Goal: Task Accomplishment & Management: Complete application form

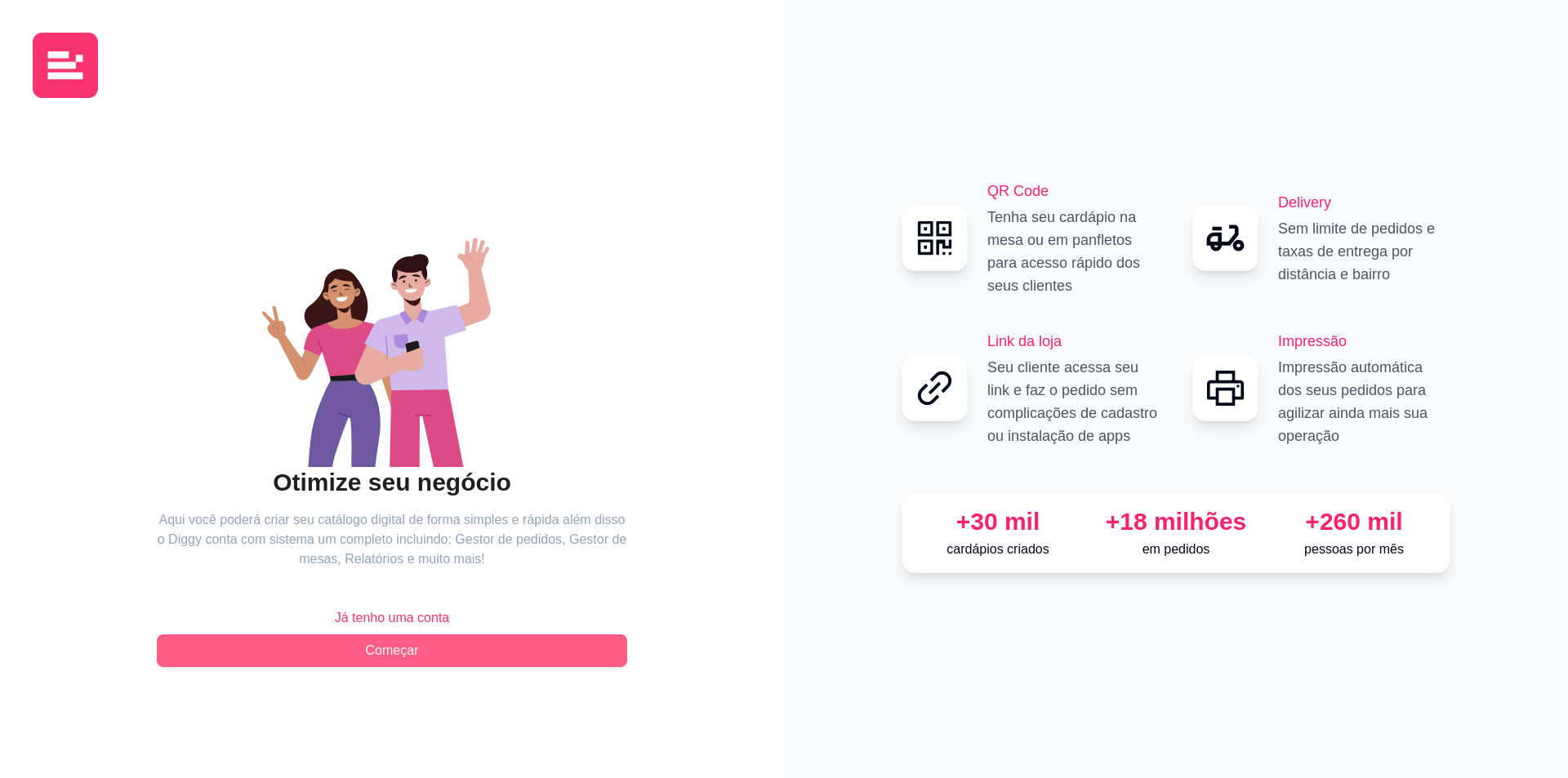
click at [398, 653] on span "Começar" at bounding box center [392, 650] width 53 height 19
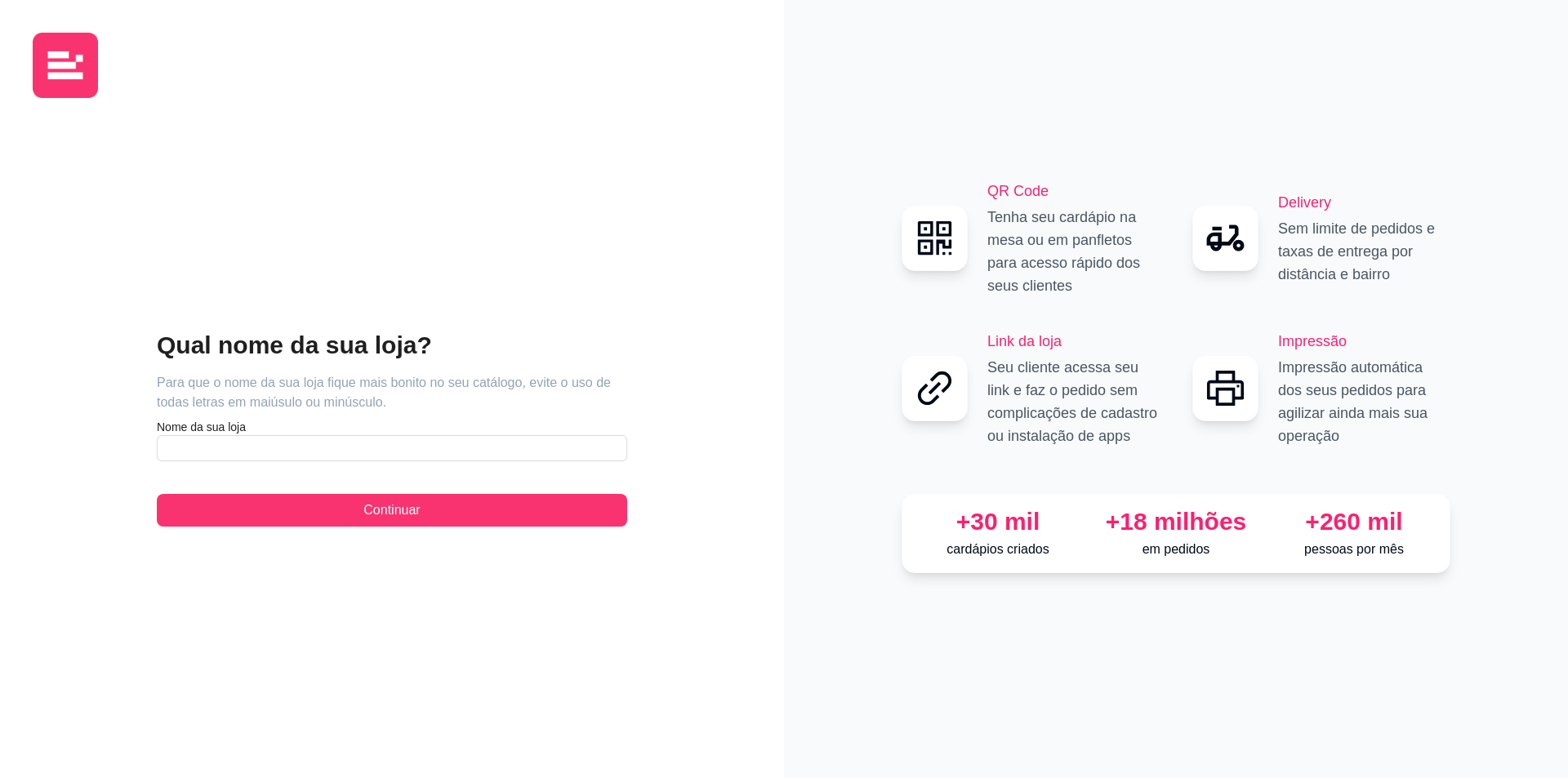
click at [208, 431] on article "Nome da sua loja" at bounding box center [392, 427] width 471 height 16
click at [216, 444] on input "text" at bounding box center [392, 448] width 471 height 26
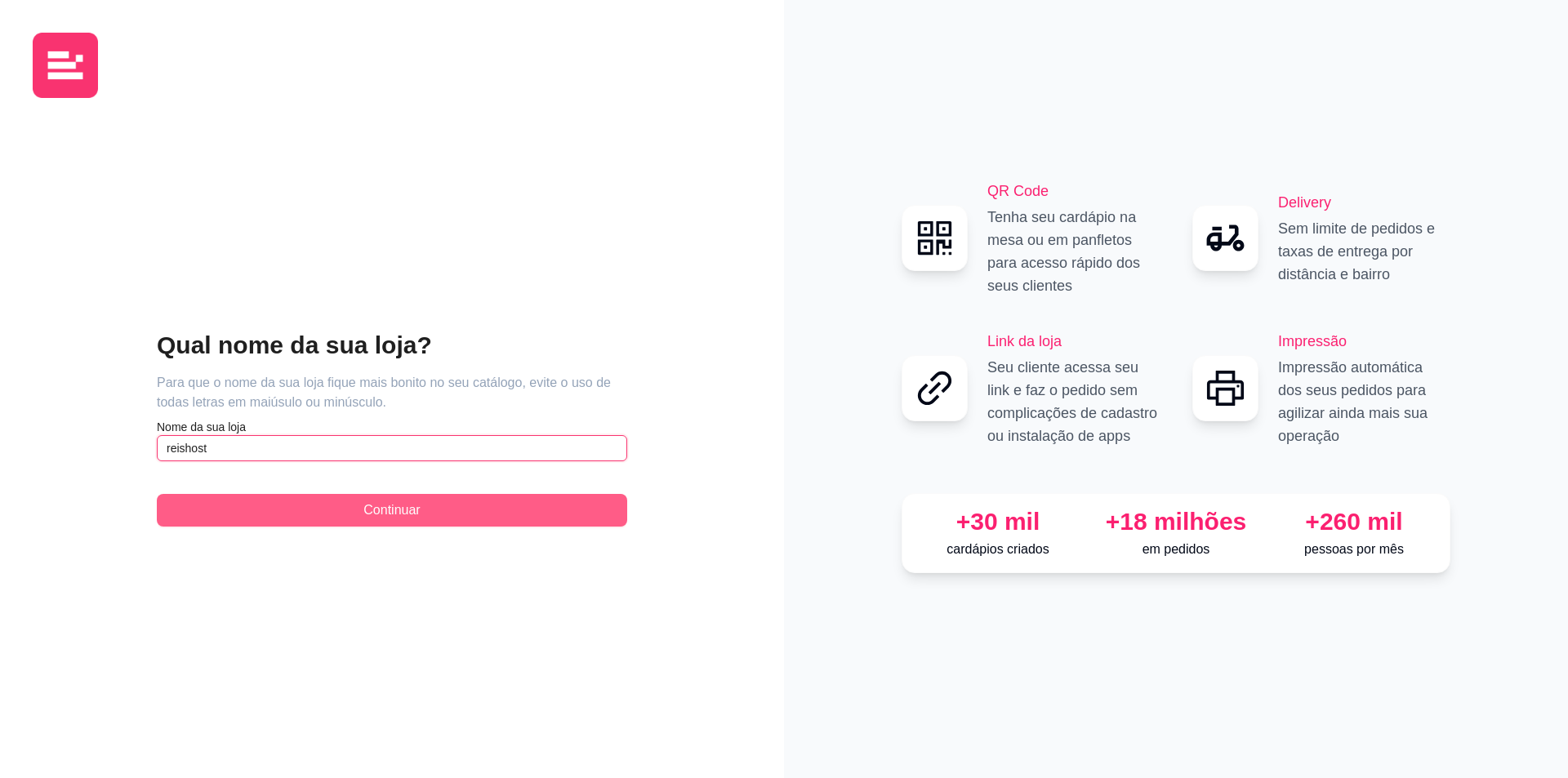
type input "reishost"
click at [472, 500] on button "Continuar" at bounding box center [392, 510] width 471 height 33
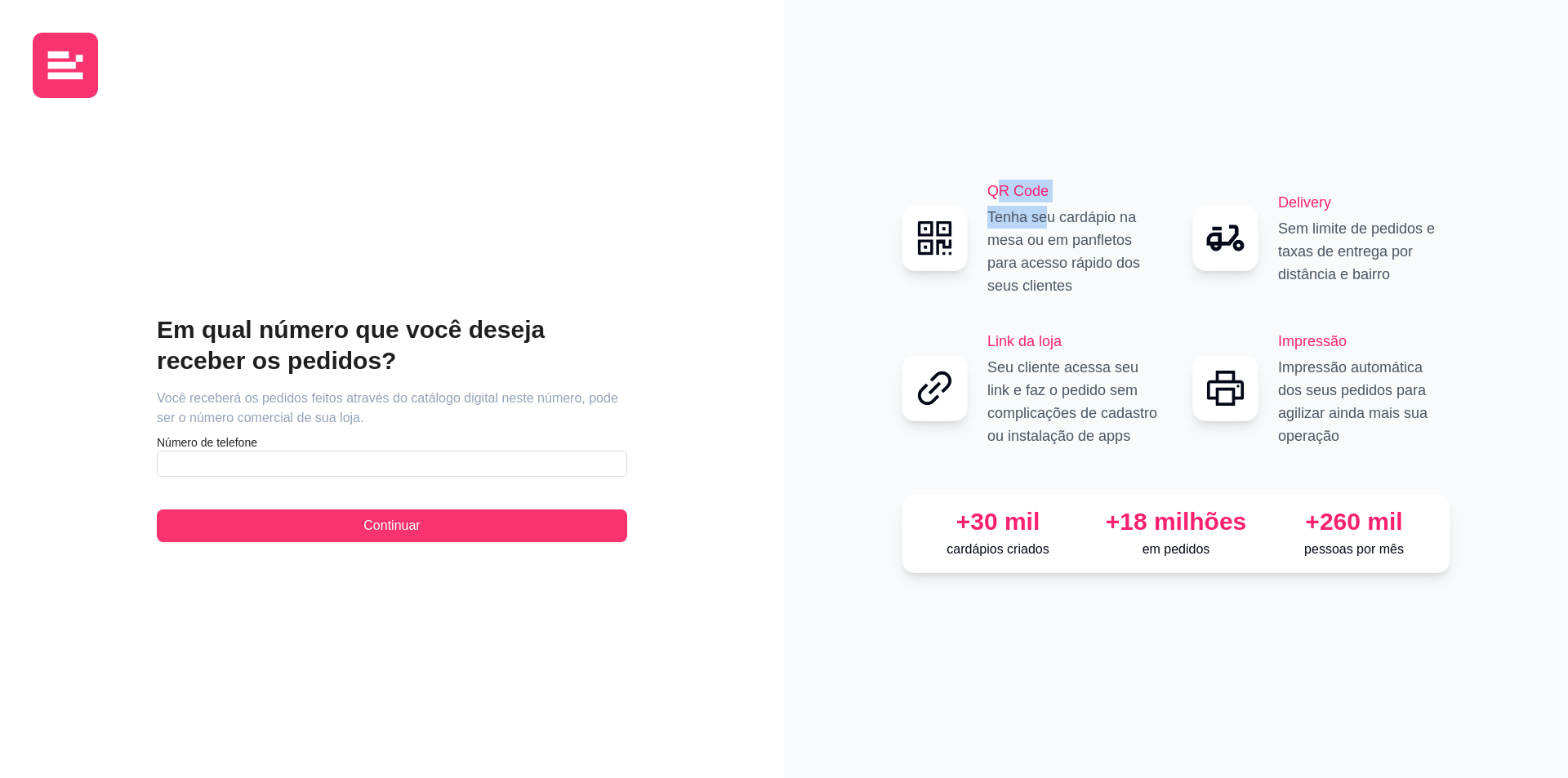
drag, startPoint x: 994, startPoint y: 195, endPoint x: 826, endPoint y: 247, distance: 175.9
click at [1044, 223] on div "QR Code Tenha seu cardápio na mesa ou em panfletos para acesso rápido dos seus …" at bounding box center [1073, 239] width 172 height 118
click at [308, 460] on input "text" at bounding box center [392, 464] width 471 height 26
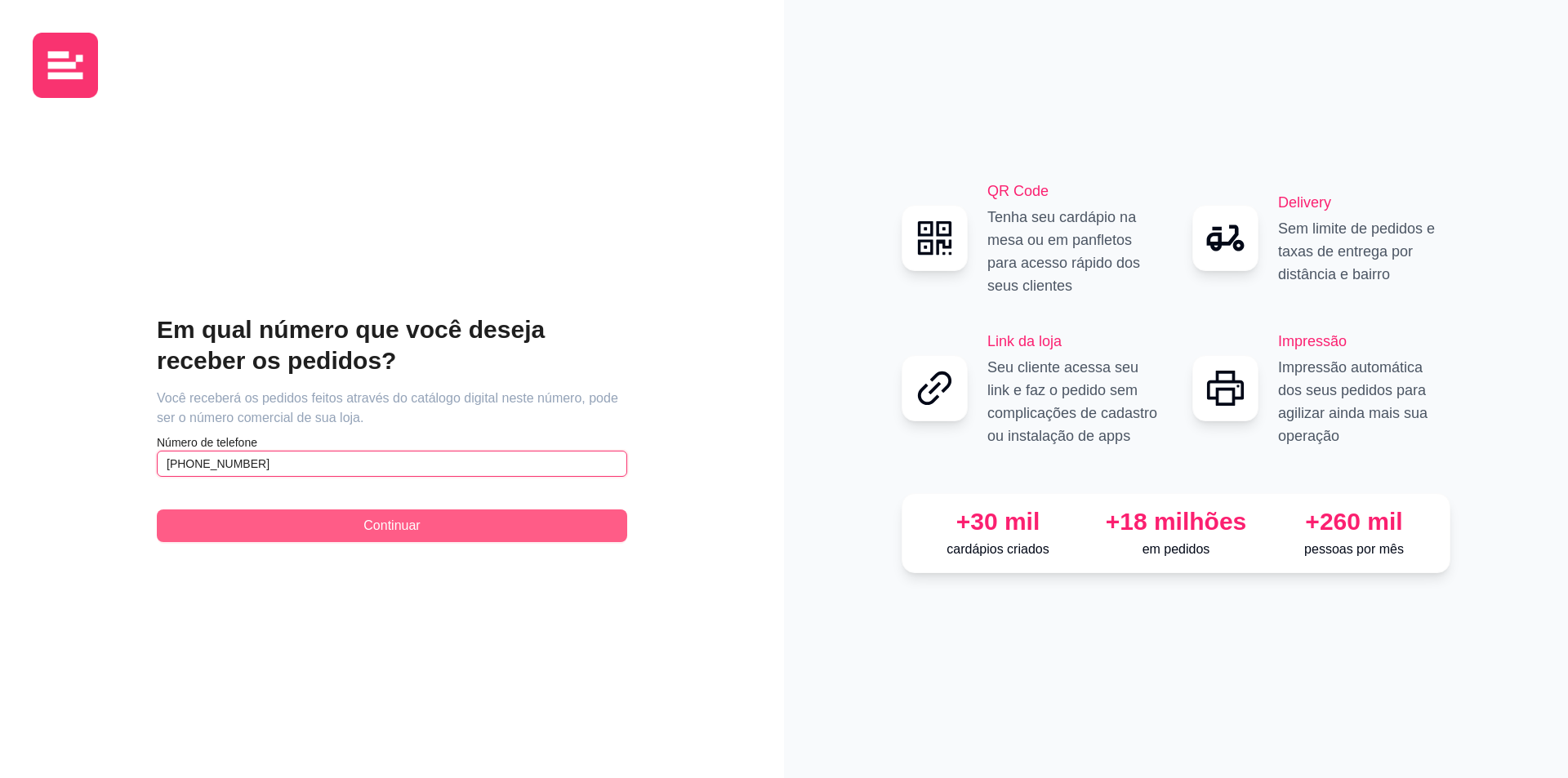
type input "[PHONE_NUMBER]"
click at [337, 528] on button "Continuar" at bounding box center [392, 526] width 471 height 33
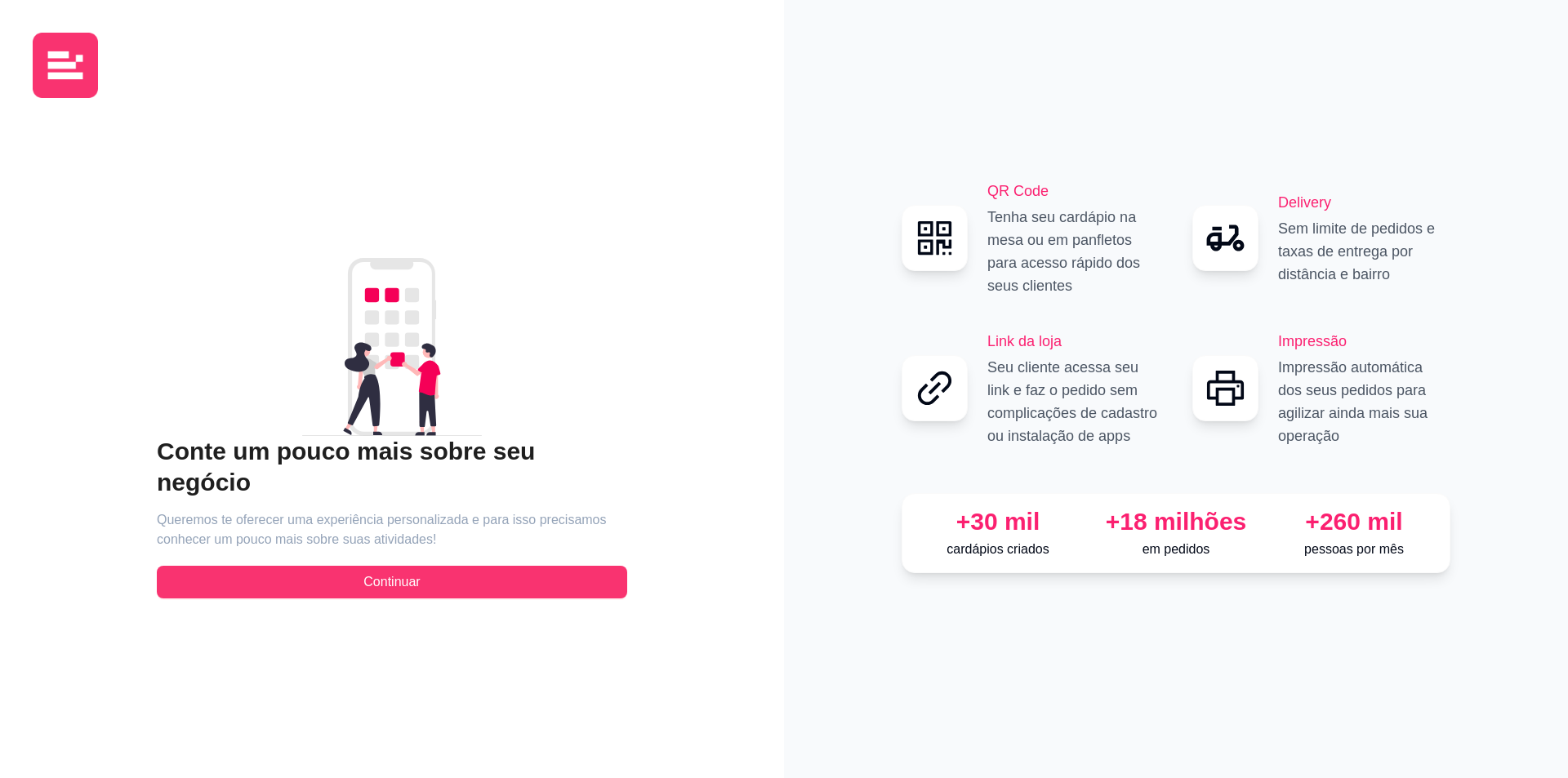
click at [455, 473] on h2 "Conte um pouco mais sobre seu negócio" at bounding box center [392, 467] width 471 height 62
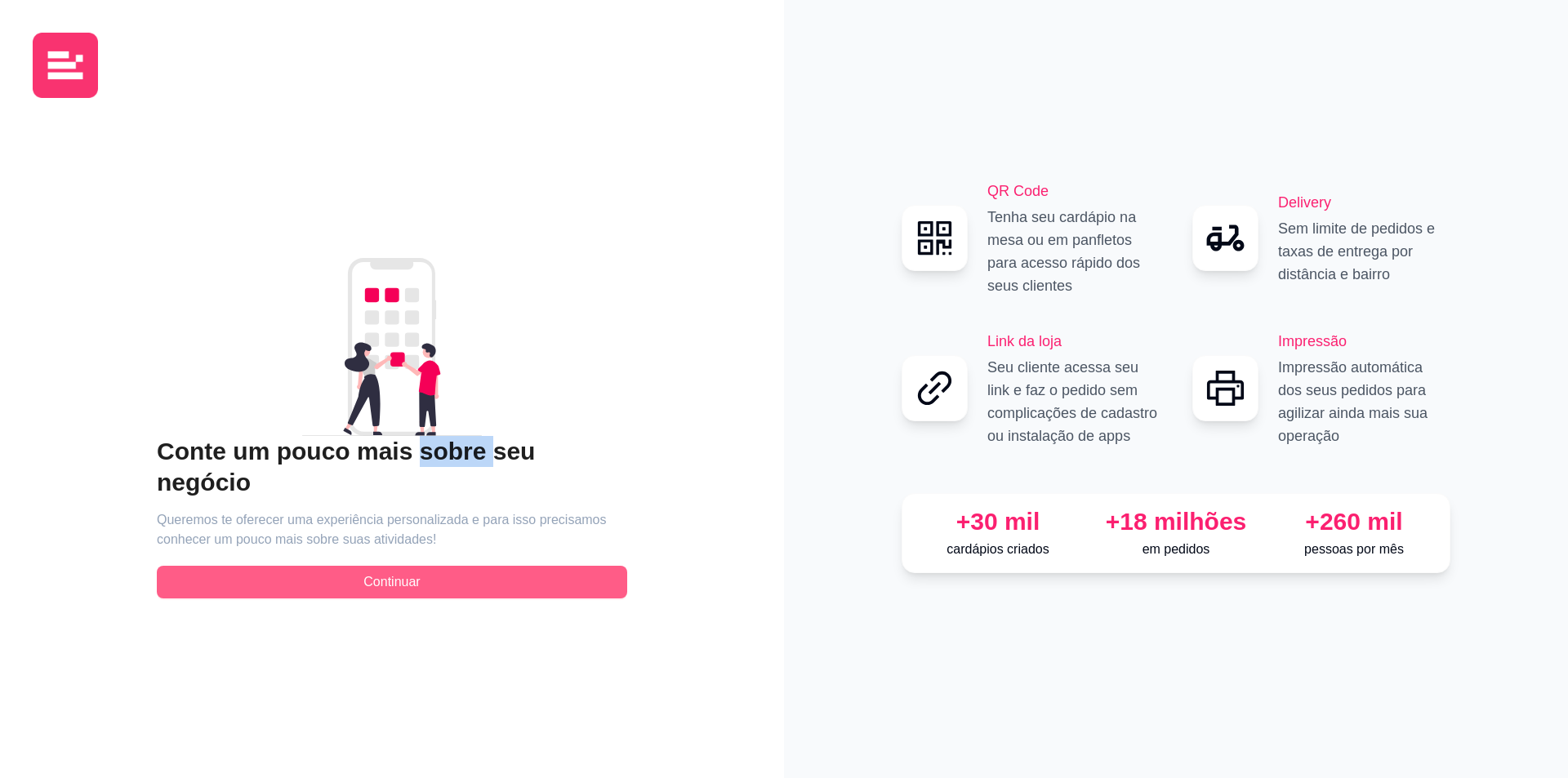
click at [409, 572] on span "Continuar" at bounding box center [392, 581] width 56 height 19
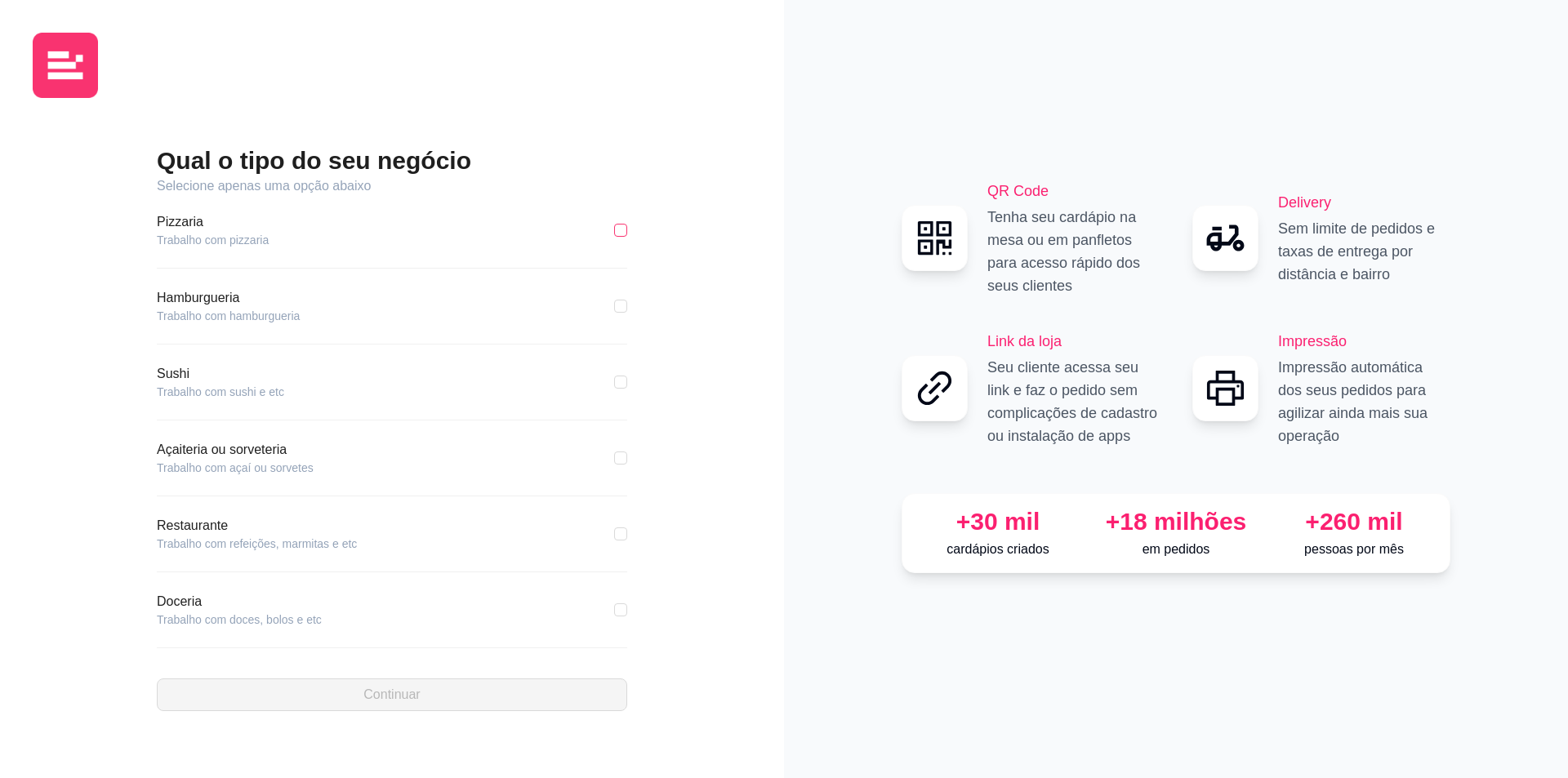
click at [602, 232] on div "Pizzaria Trabalho com pizzaria" at bounding box center [392, 230] width 471 height 36
click at [614, 231] on input "checkbox" at bounding box center [621, 230] width 13 height 13
checkbox input "true"
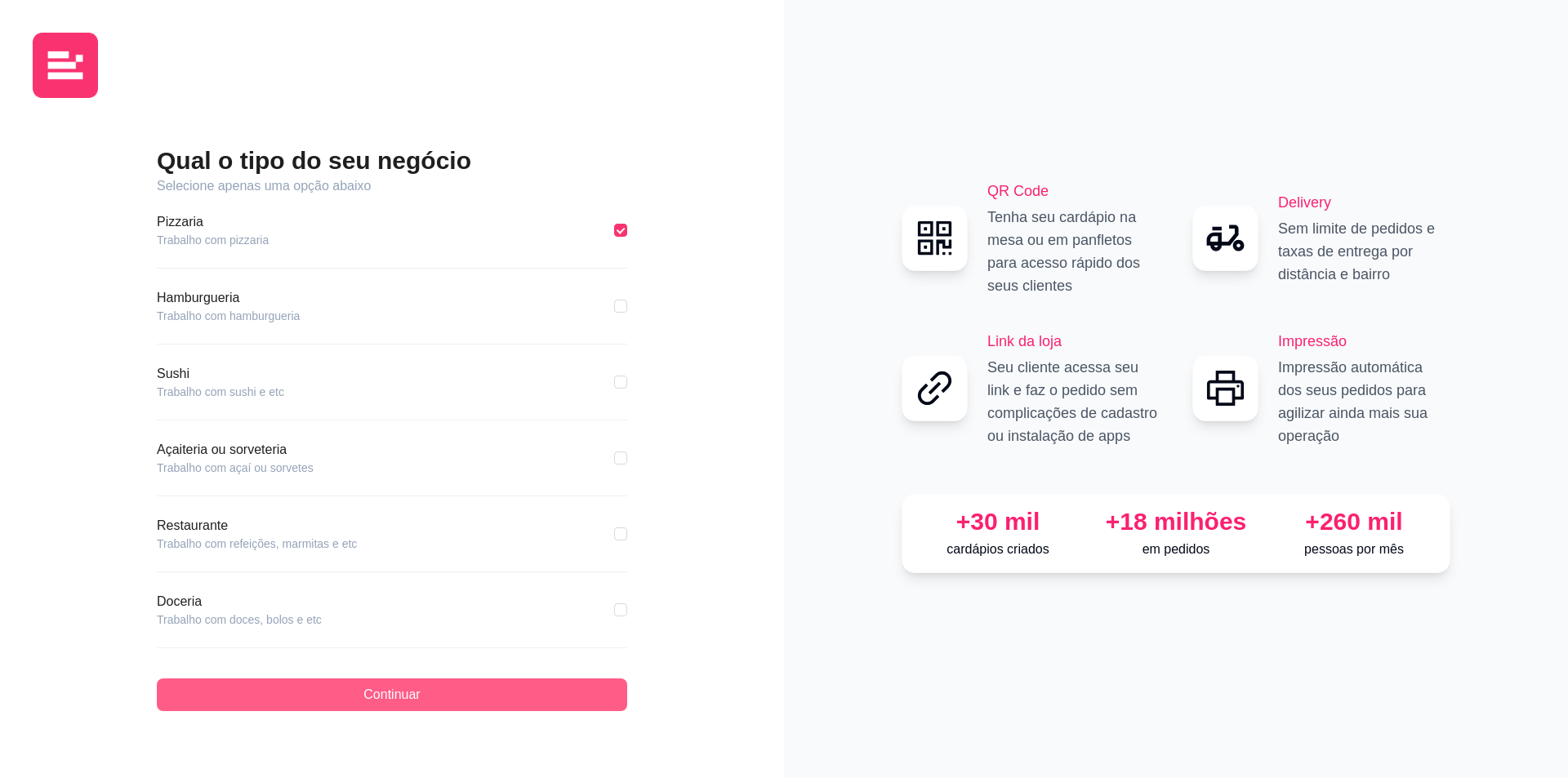
click at [337, 687] on button "Continuar" at bounding box center [392, 695] width 471 height 33
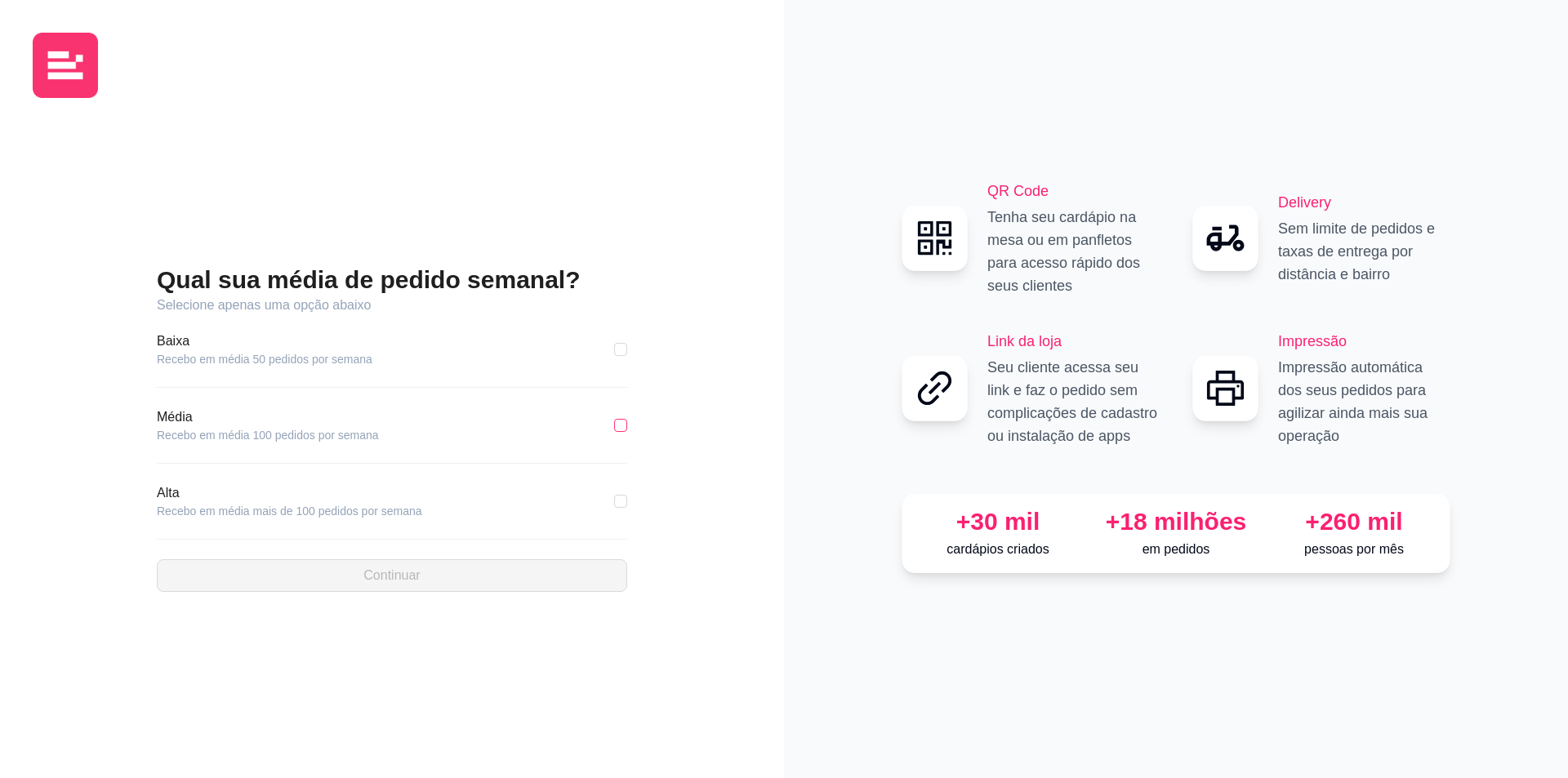
click at [623, 426] on input "checkbox" at bounding box center [621, 426] width 13 height 13
checkbox input "true"
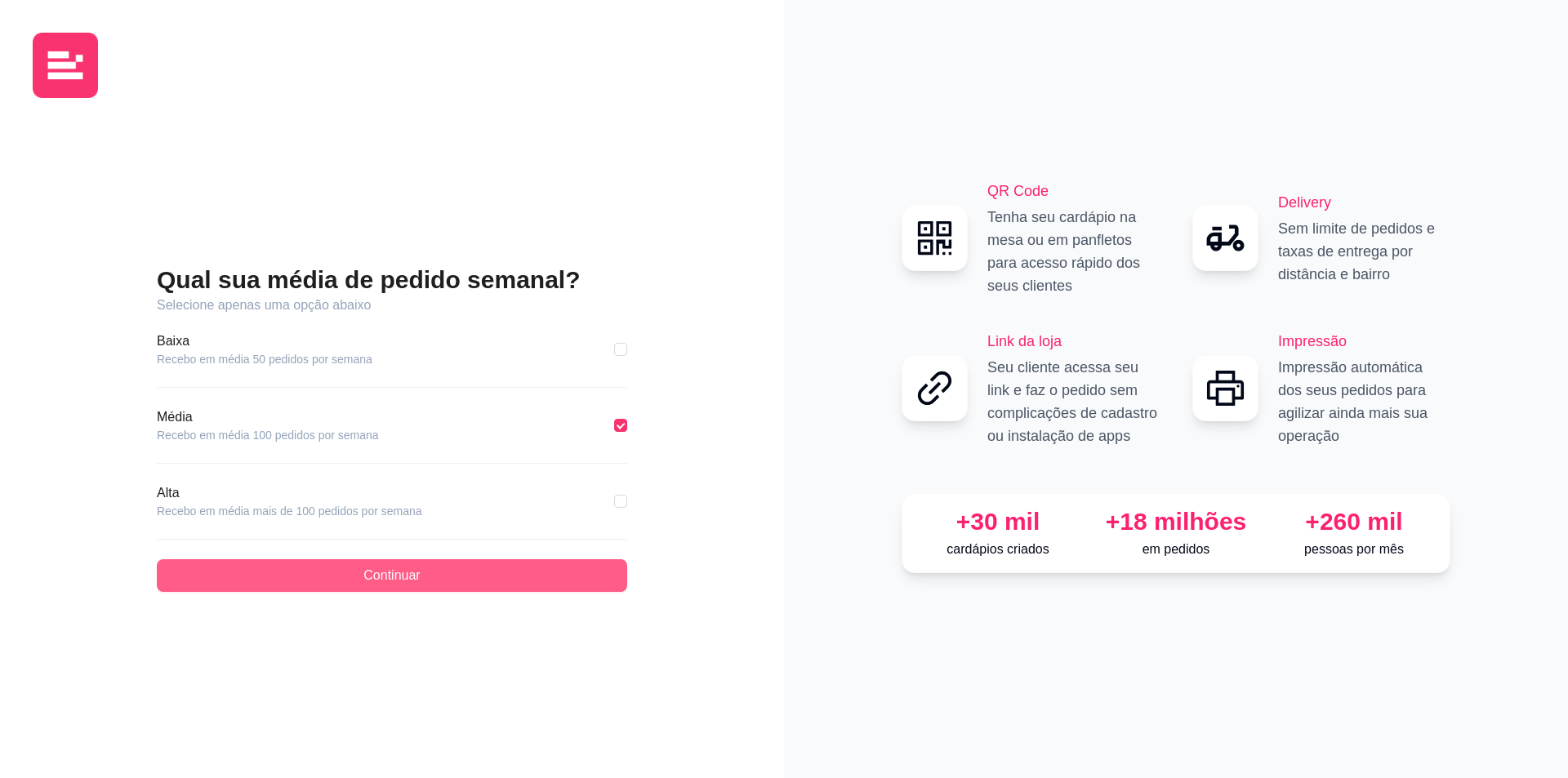
click at [379, 570] on span "Continuar" at bounding box center [392, 576] width 56 height 19
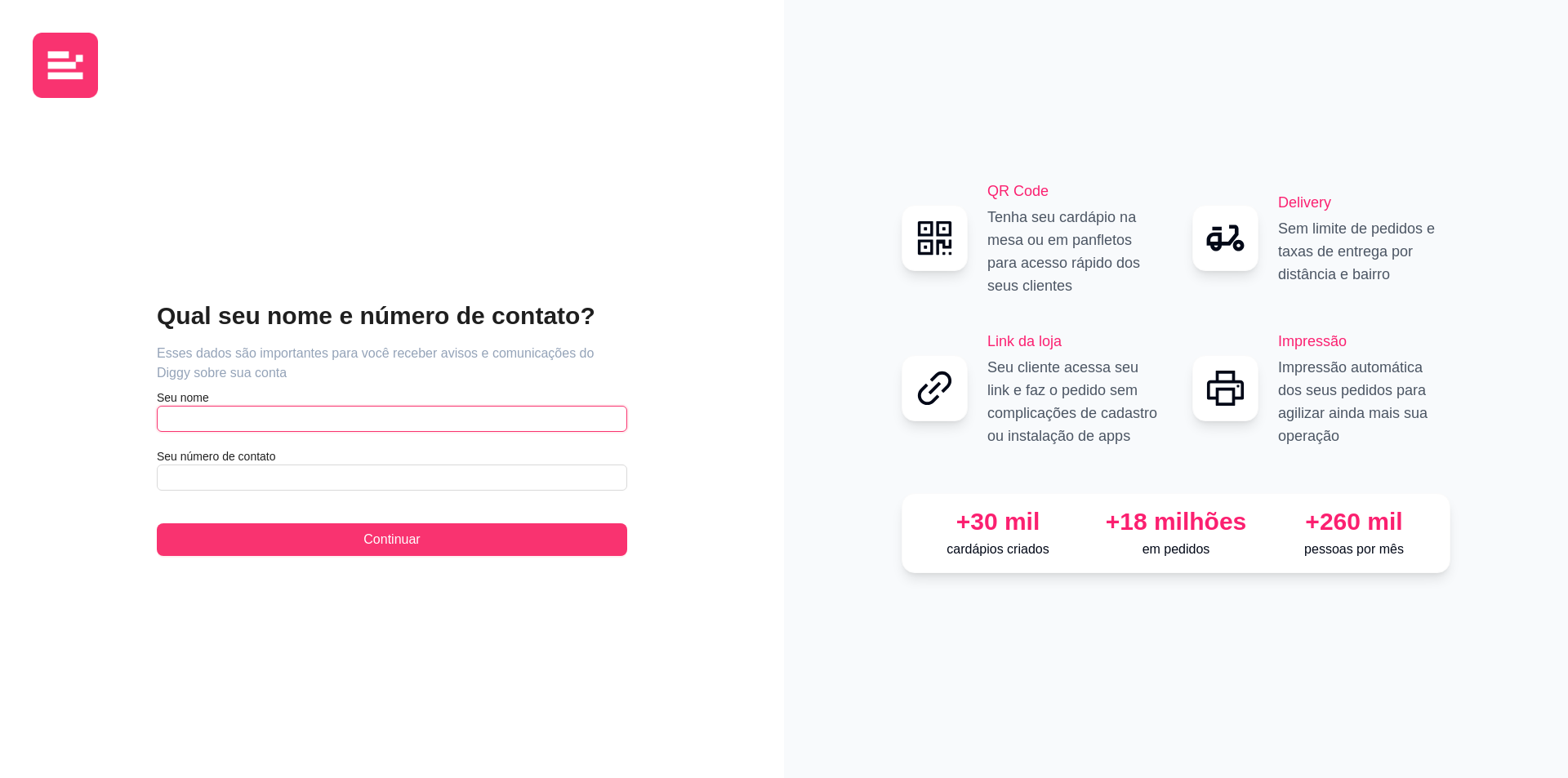
click at [244, 422] on input "text" at bounding box center [392, 418] width 471 height 26
type input "[PERSON_NAME]"
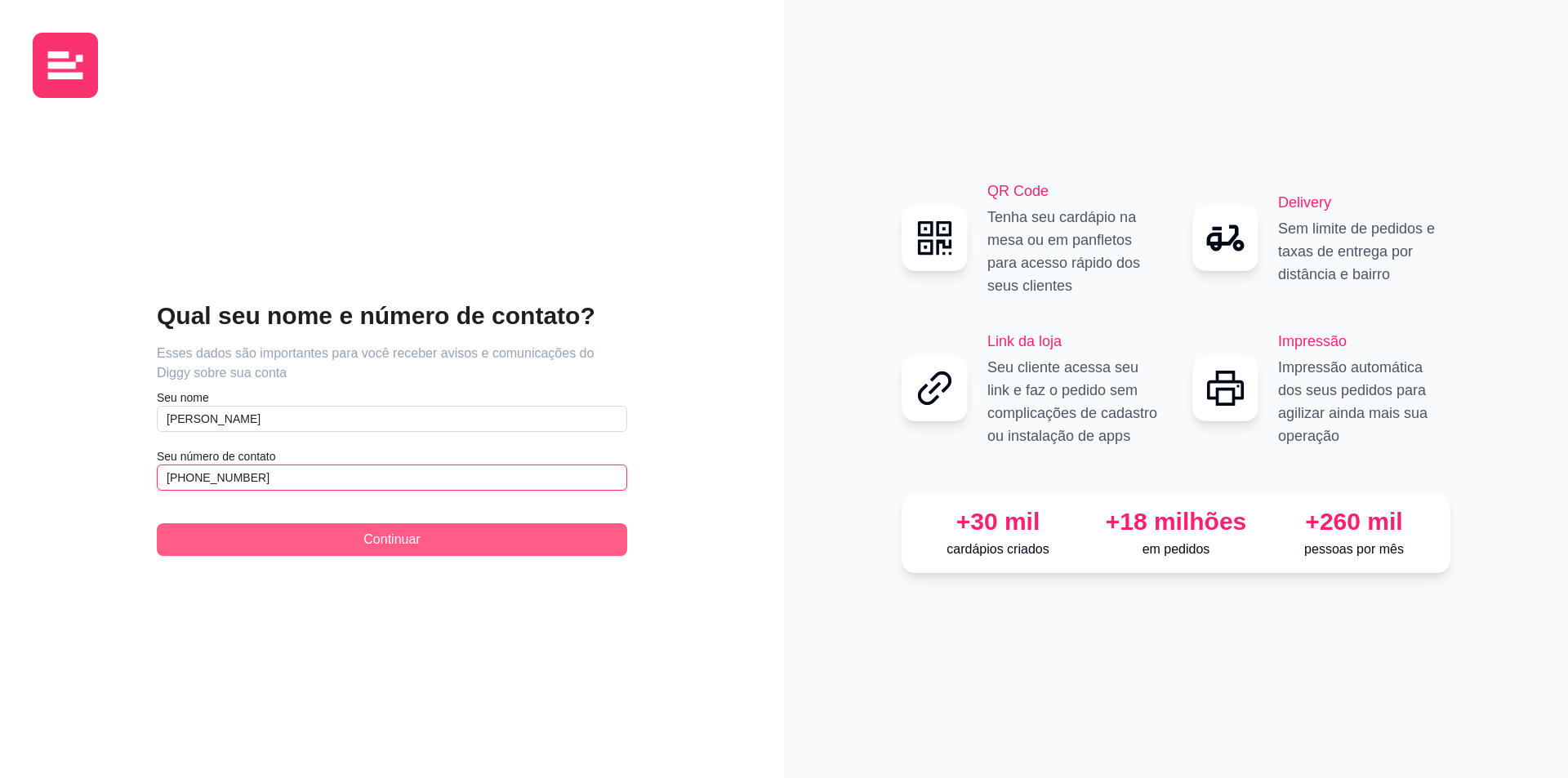
type input "[PHONE_NUMBER]"
click at [424, 526] on button "Continuar" at bounding box center [392, 539] width 471 height 33
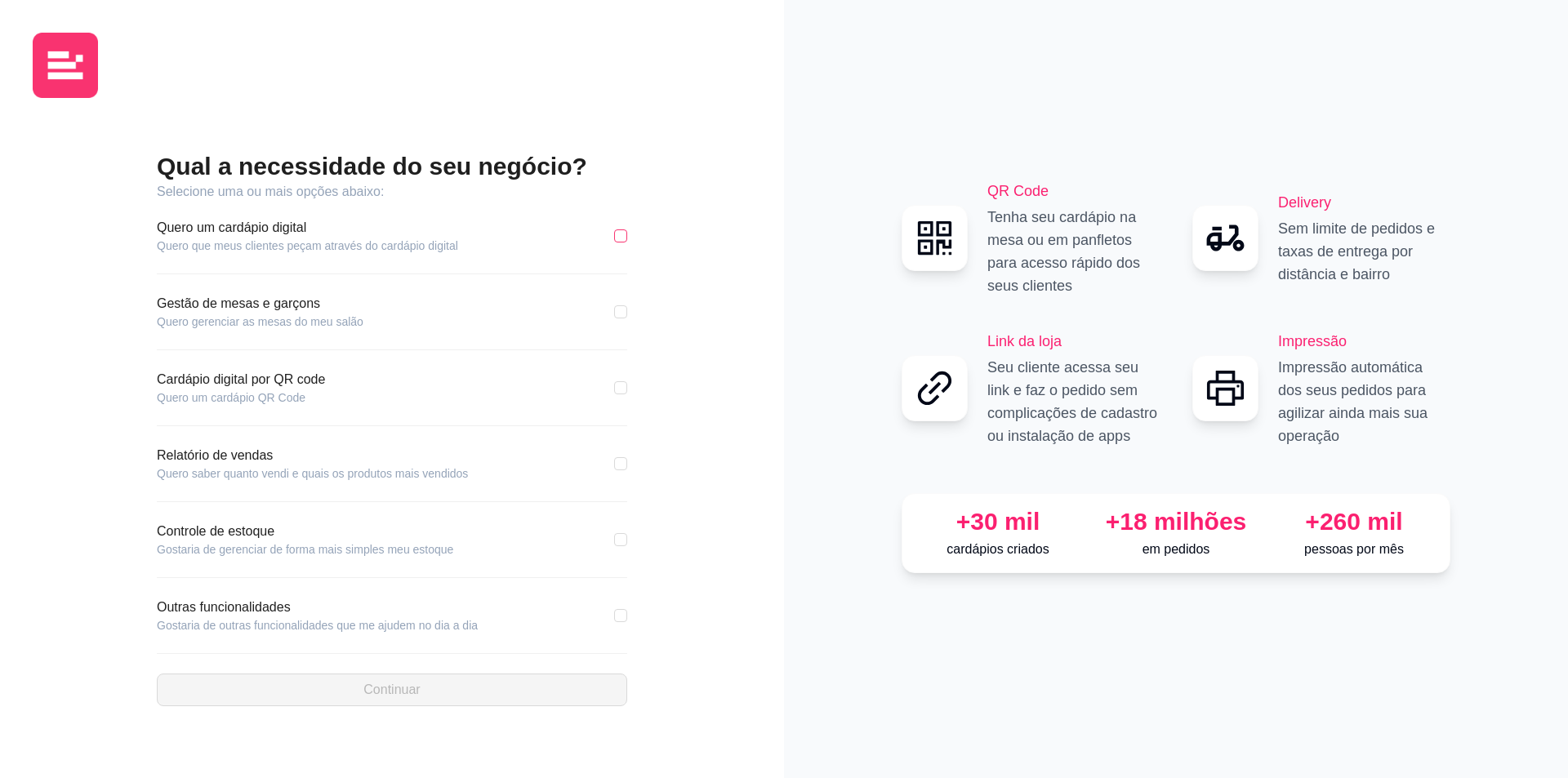
click at [625, 239] on input "checkbox" at bounding box center [621, 236] width 13 height 13
checkbox input "true"
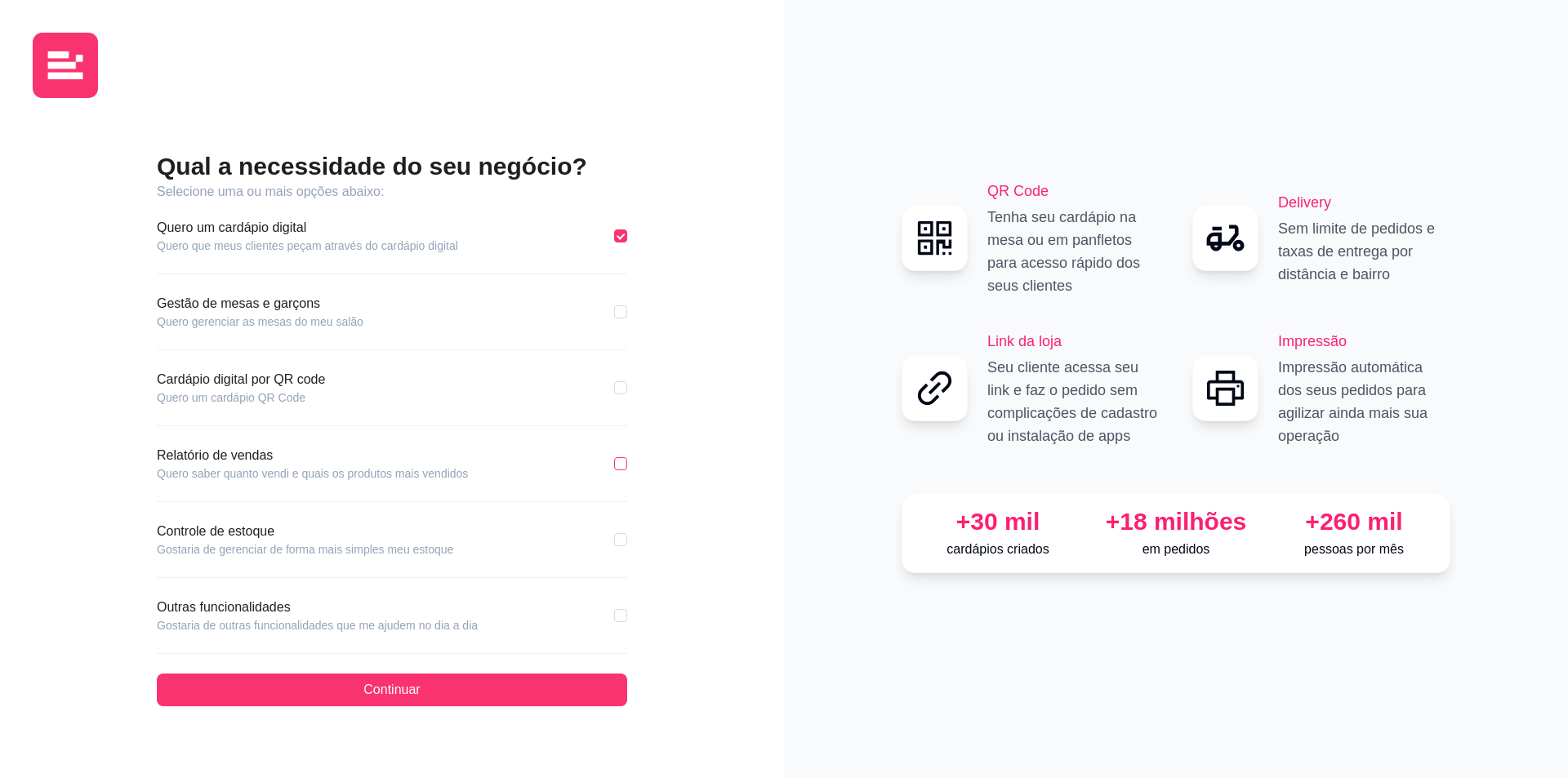
click at [618, 461] on input "checkbox" at bounding box center [621, 464] width 13 height 13
checkbox input "true"
click at [622, 541] on input "checkbox" at bounding box center [621, 540] width 13 height 13
checkbox input "true"
click at [621, 615] on input "checkbox" at bounding box center [621, 616] width 13 height 13
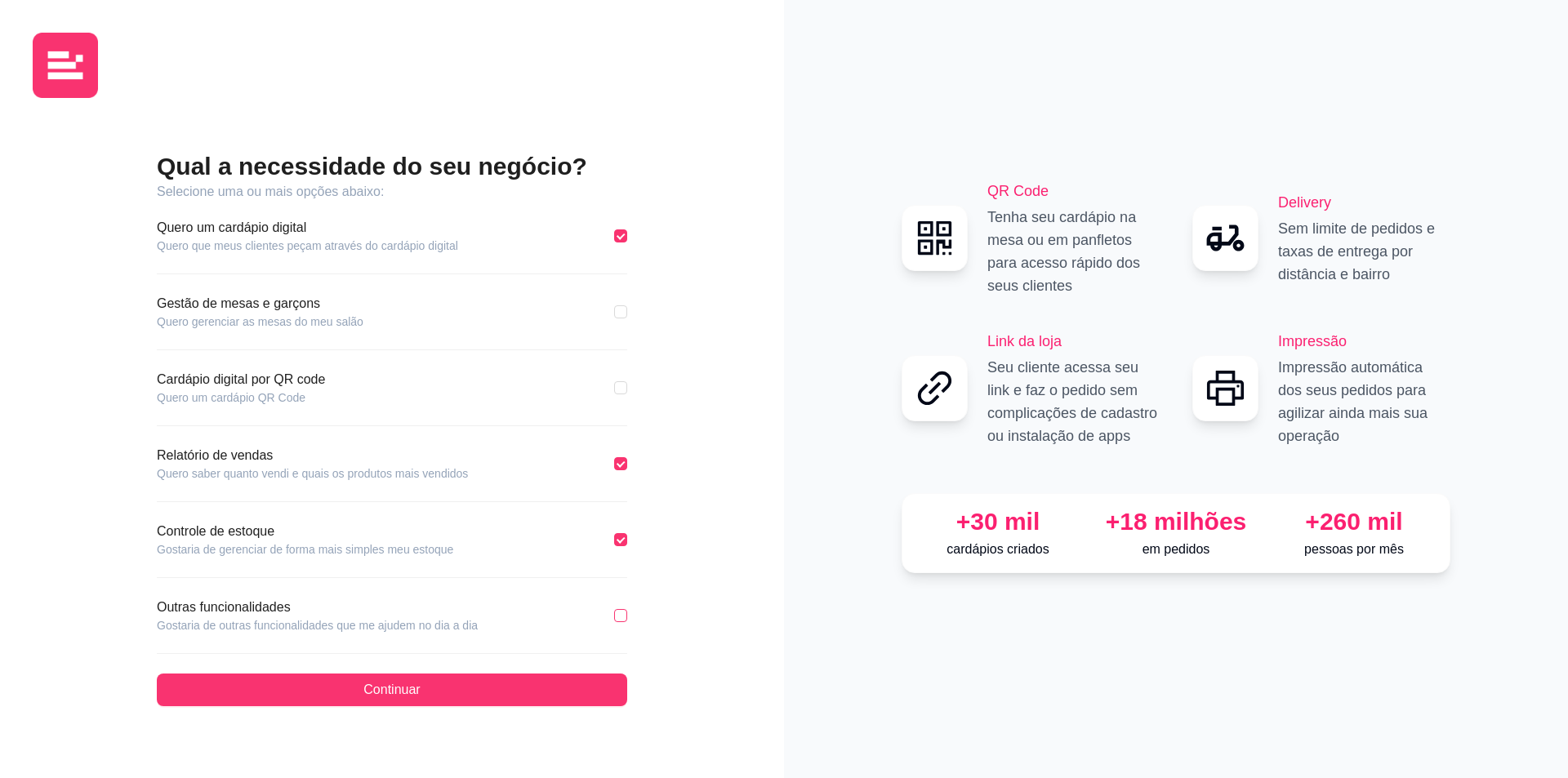
checkbox input "true"
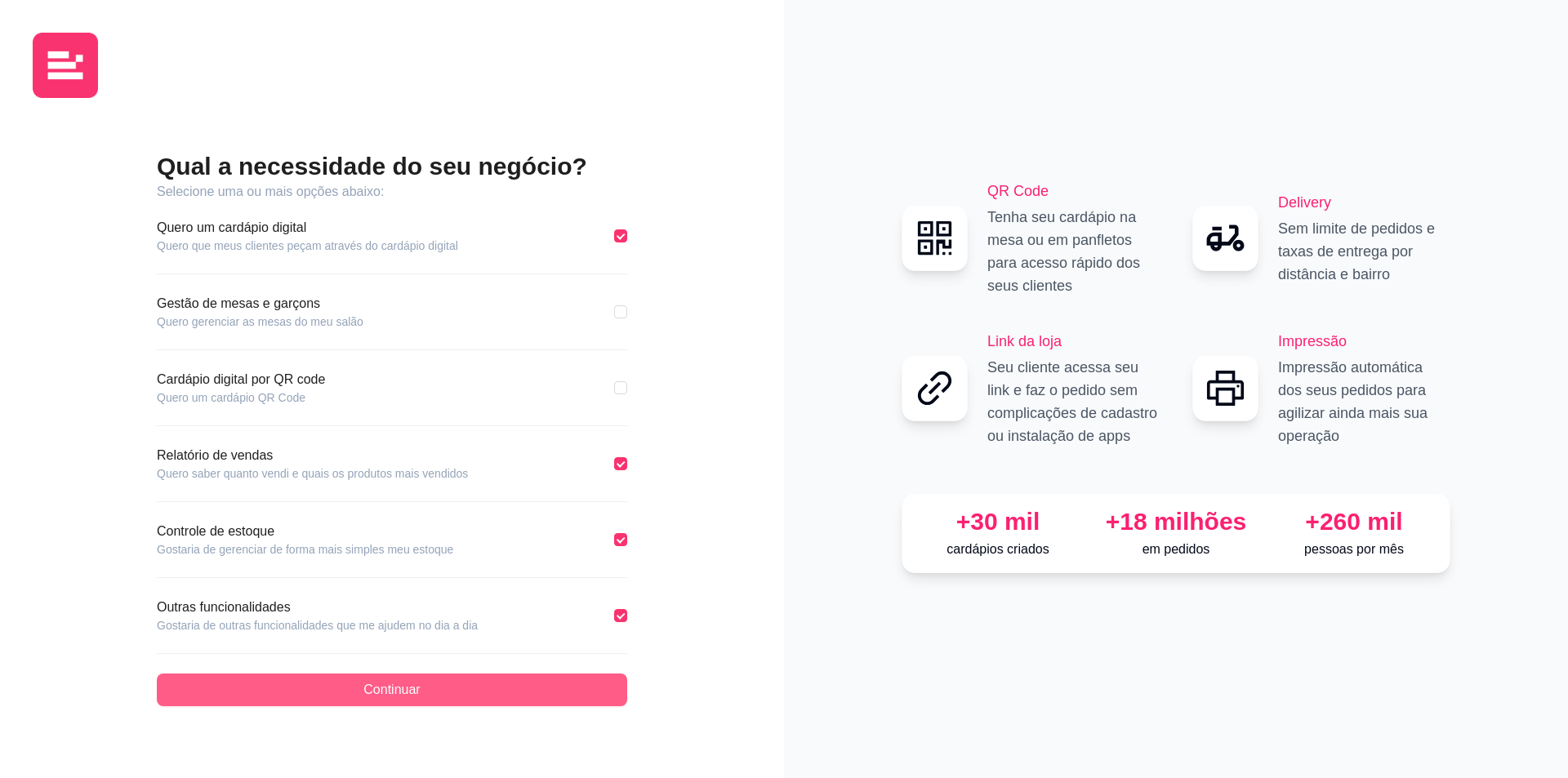
click at [532, 688] on button "Continuar" at bounding box center [392, 690] width 471 height 33
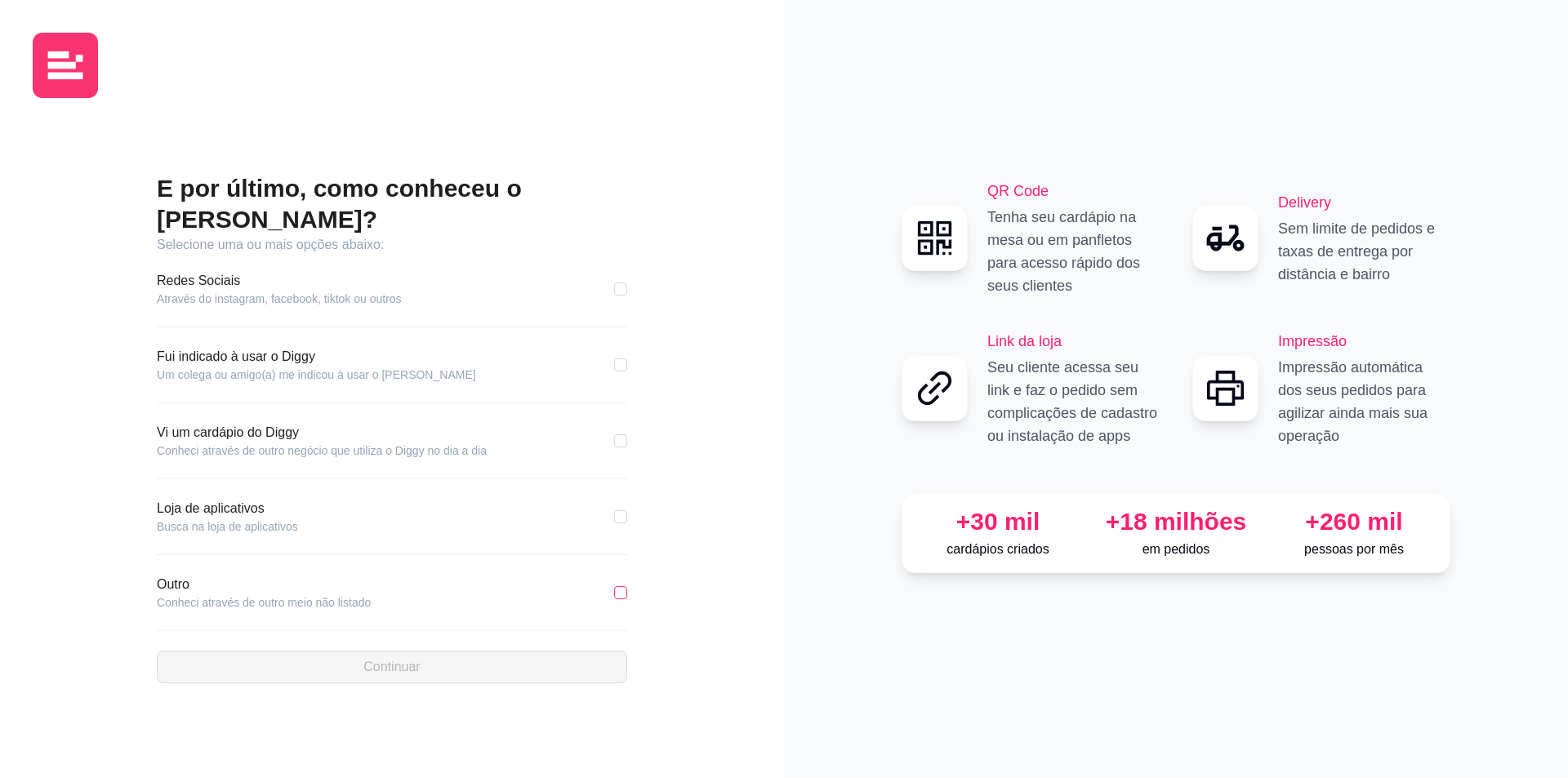
click at [620, 586] on input "checkbox" at bounding box center [621, 593] width 13 height 13
checkbox input "true"
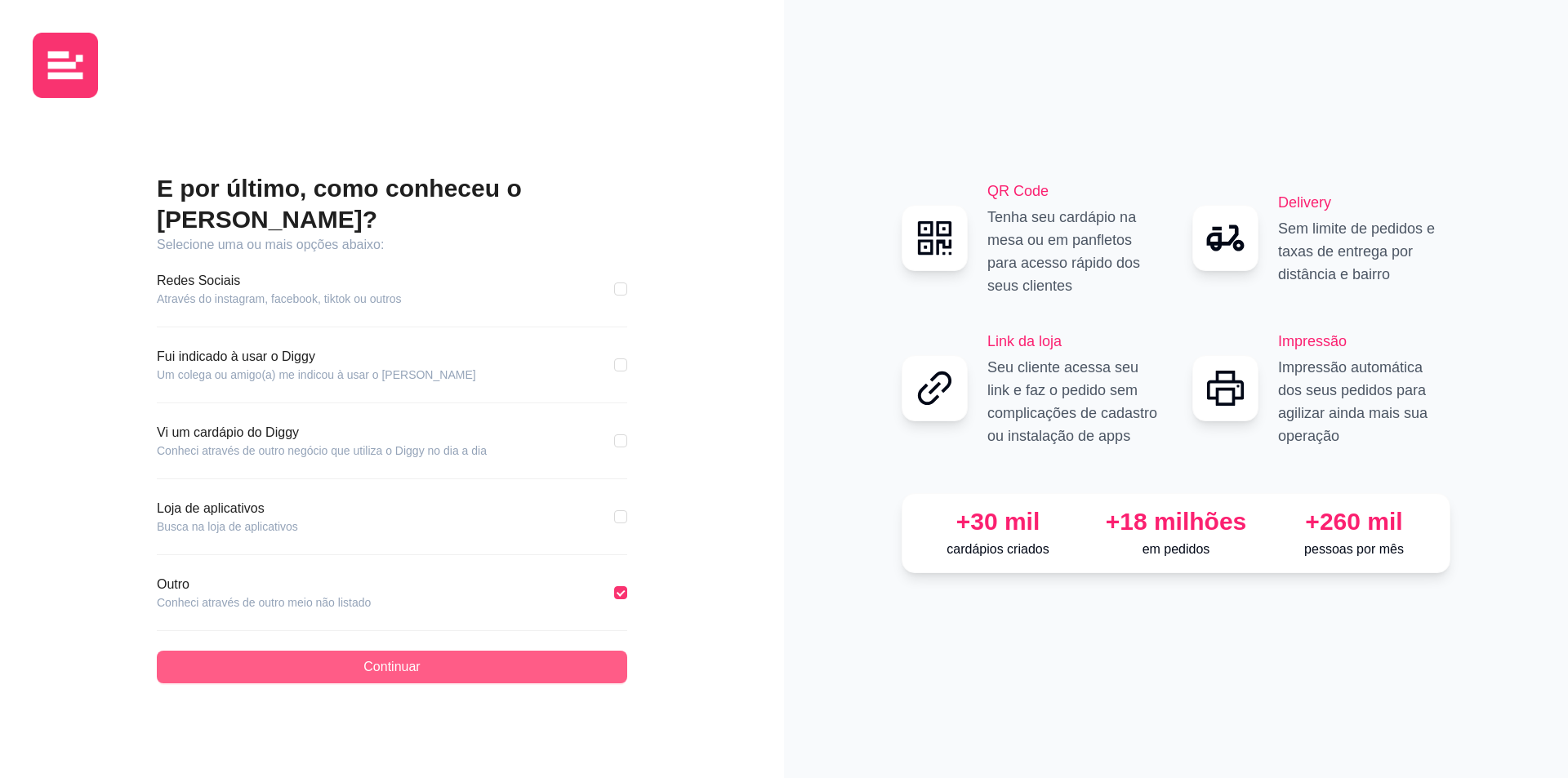
click at [376, 658] on span "Continuar" at bounding box center [392, 667] width 56 height 19
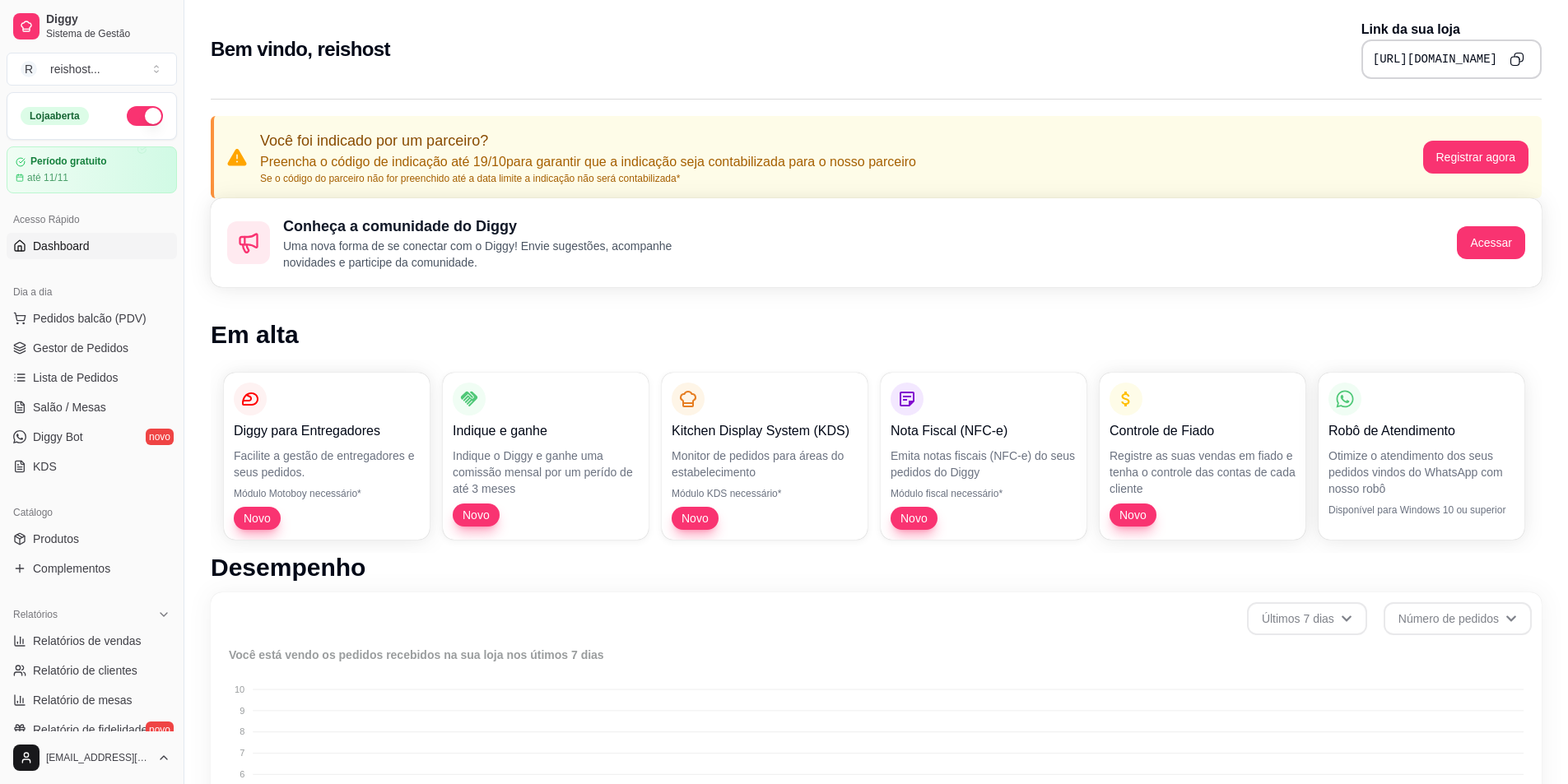
click at [334, 99] on hr at bounding box center [876, 99] width 1331 height 1
drag, startPoint x: 334, startPoint y: 99, endPoint x: 316, endPoint y: 95, distance: 18.4
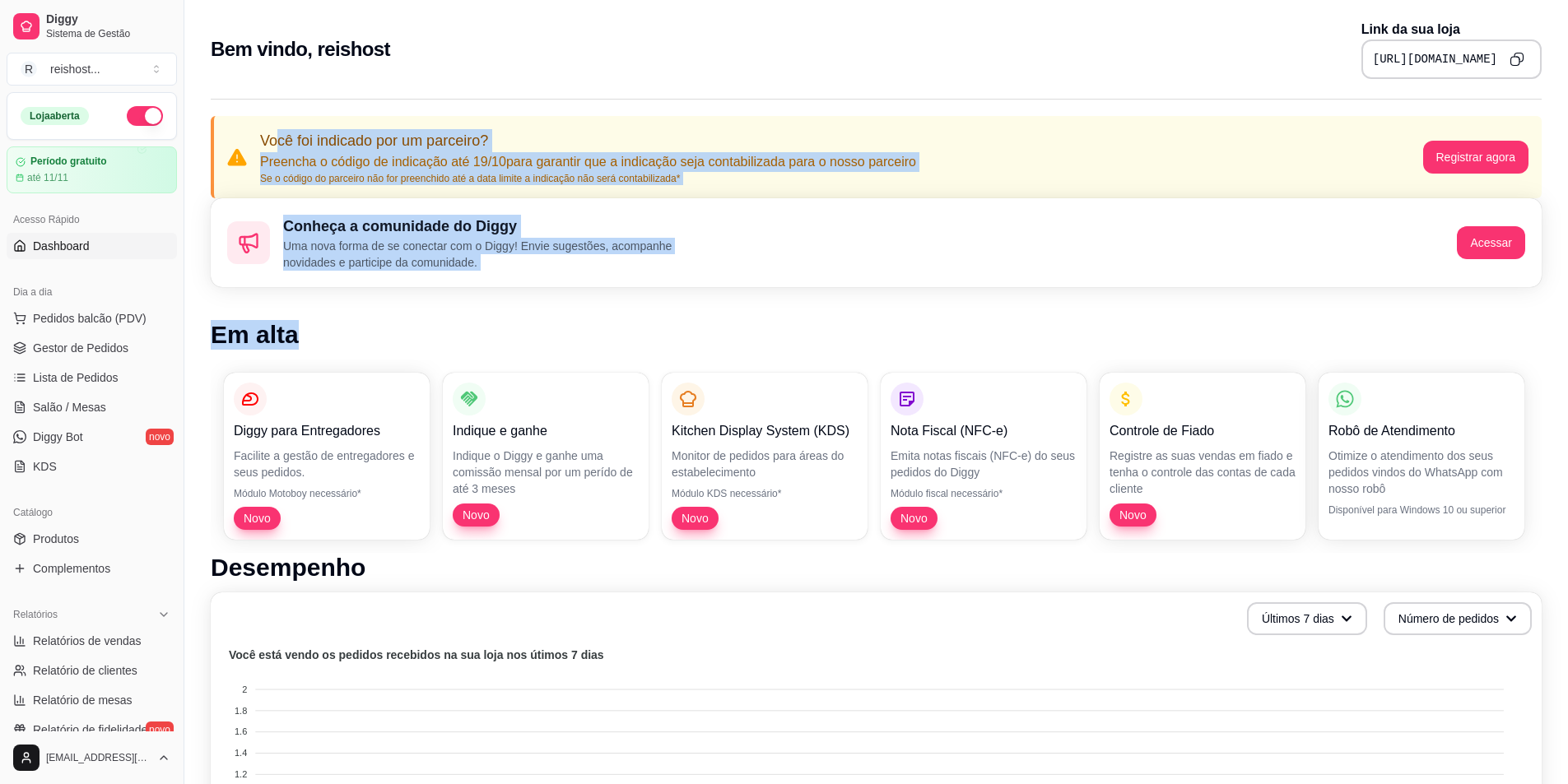
drag, startPoint x: 276, startPoint y: 139, endPoint x: 605, endPoint y: 325, distance: 377.9
drag, startPoint x: 605, startPoint y: 327, endPoint x: 554, endPoint y: 275, distance: 72.8
click at [603, 327] on h1 "Em alta" at bounding box center [876, 334] width 1331 height 30
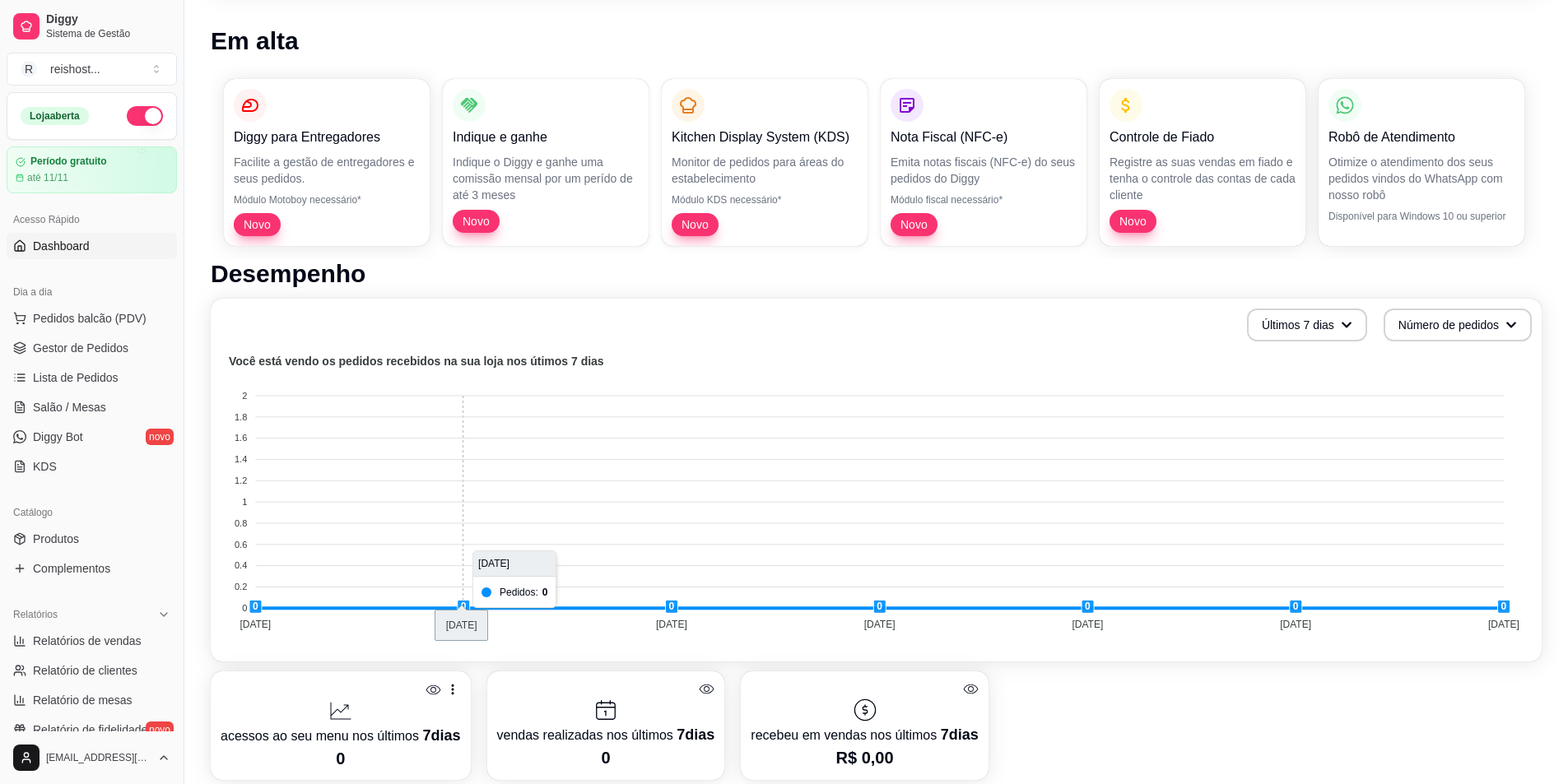
scroll to position [82, 0]
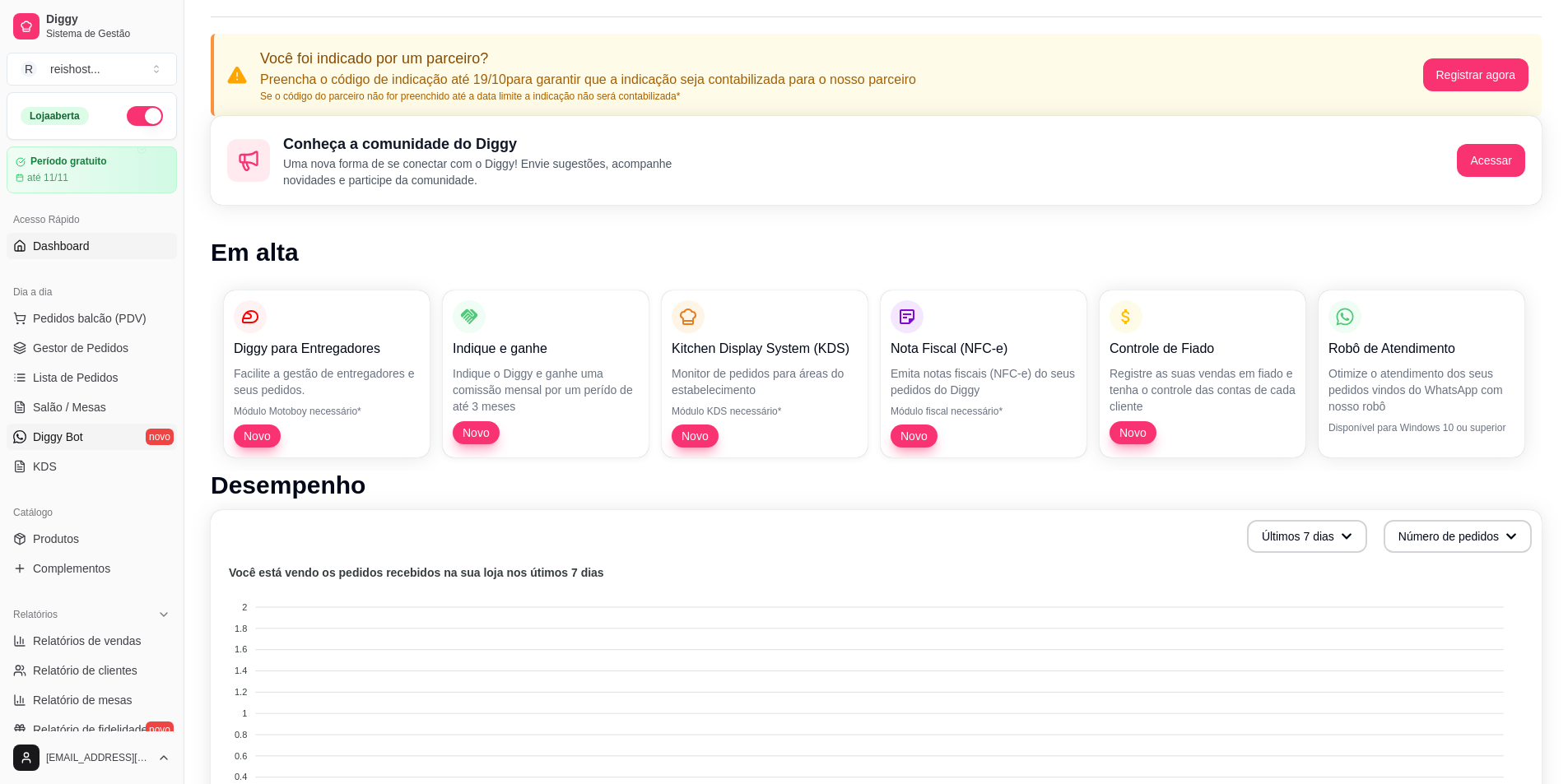
click at [70, 434] on span "Diggy Bot" at bounding box center [58, 436] width 50 height 16
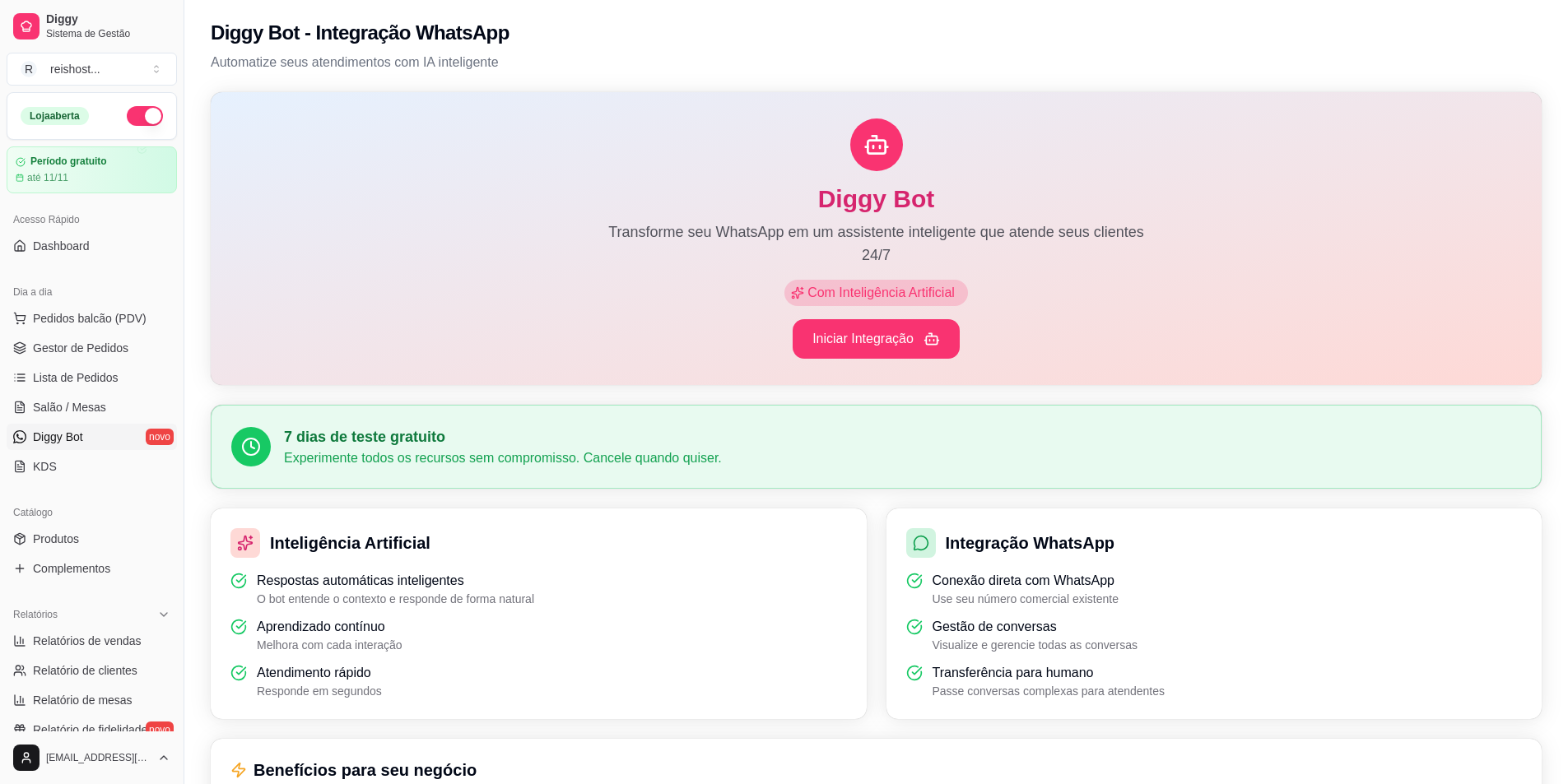
click at [856, 289] on span "Com Inteligência Artificial" at bounding box center [883, 292] width 157 height 19
click at [854, 291] on span "Com Inteligência Artificial" at bounding box center [883, 292] width 157 height 19
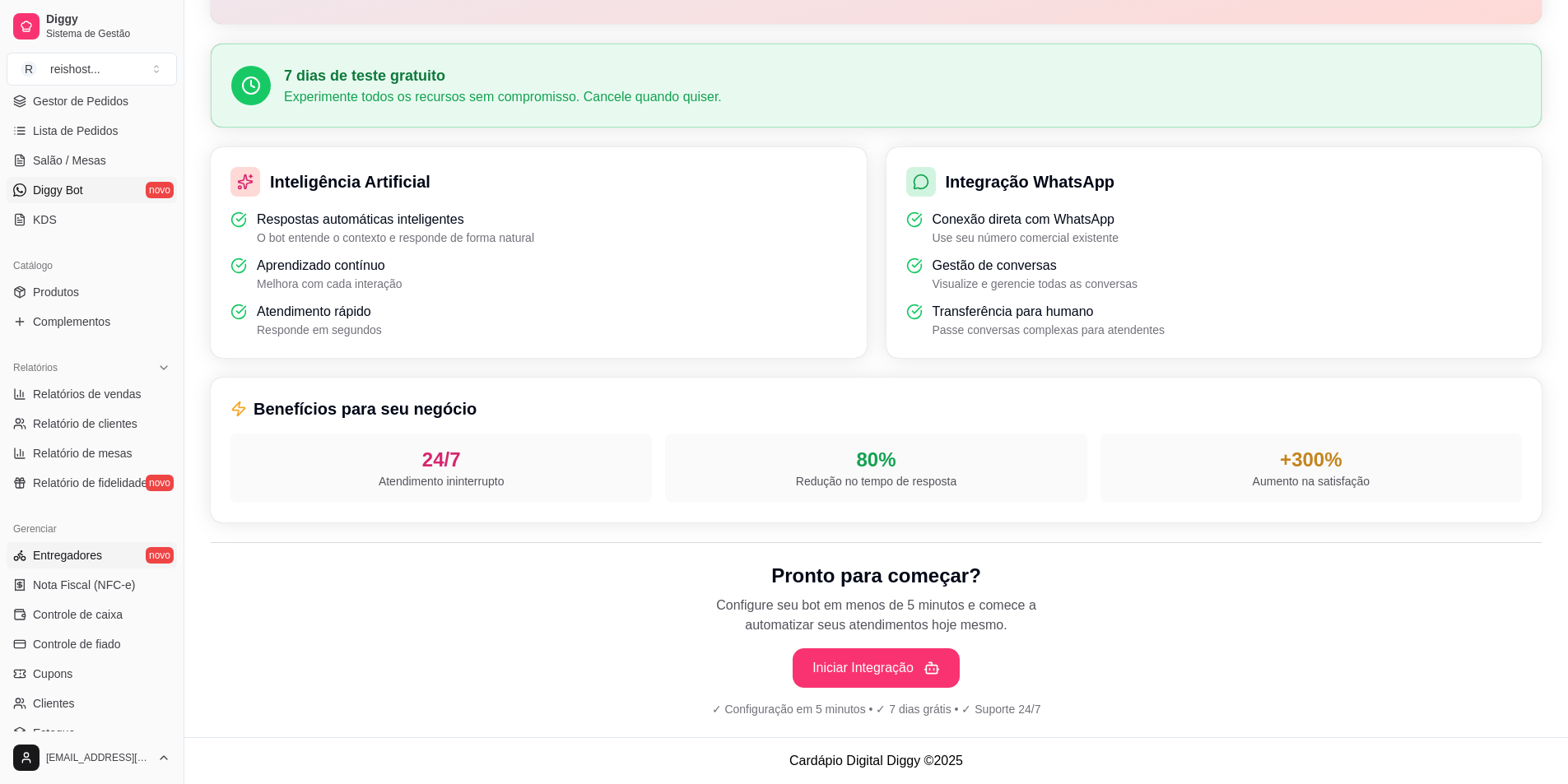
scroll to position [329, 0]
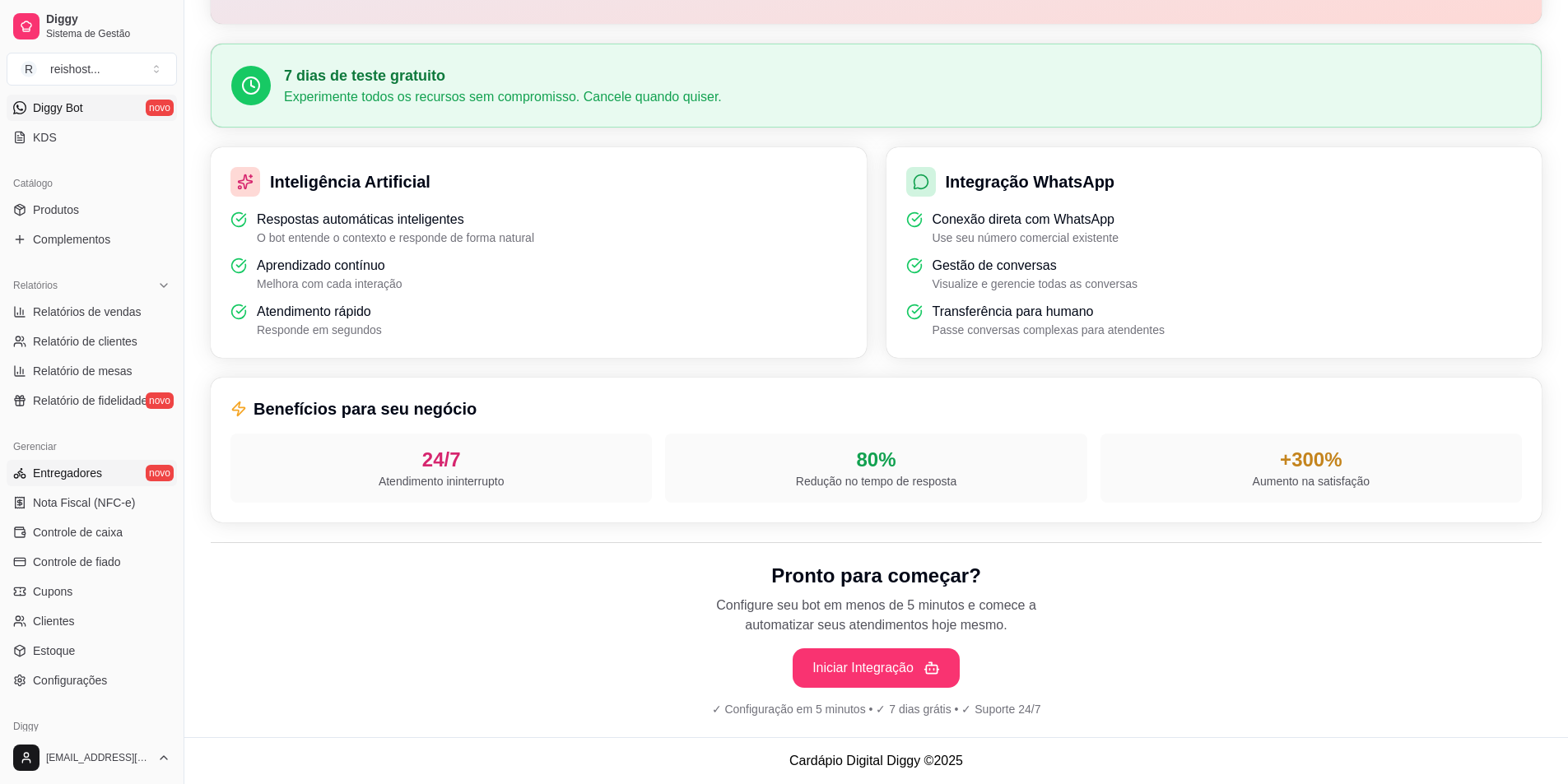
click at [97, 463] on link "Entregadores novo" at bounding box center [91, 472] width 170 height 26
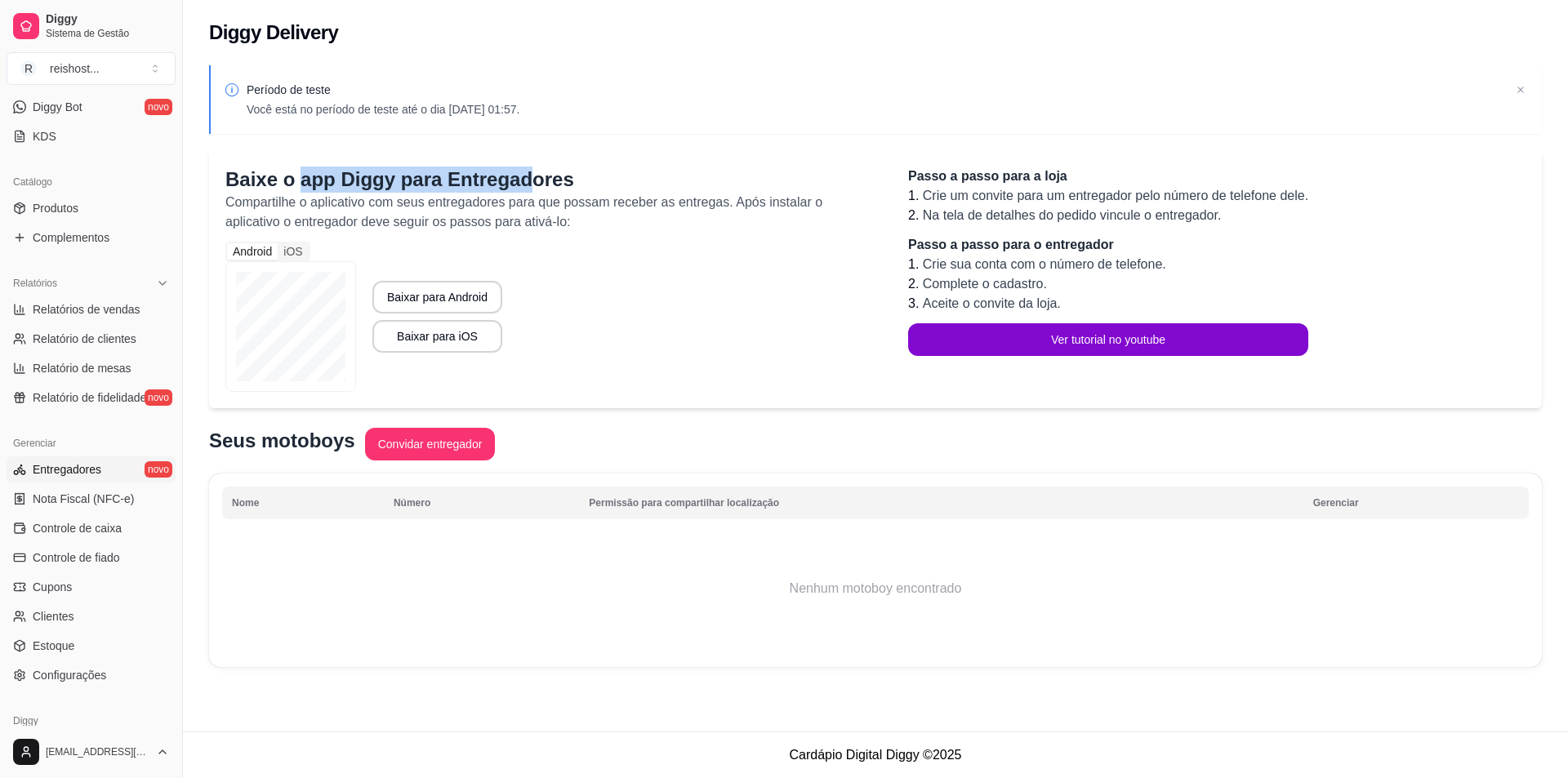
drag, startPoint x: 297, startPoint y: 186, endPoint x: 533, endPoint y: 191, distance: 236.1
click at [533, 191] on p "Baixe o app Diggy para Entregadores" at bounding box center [550, 179] width 650 height 26
click at [92, 399] on span "Relatório de fidelidade" at bounding box center [89, 397] width 113 height 16
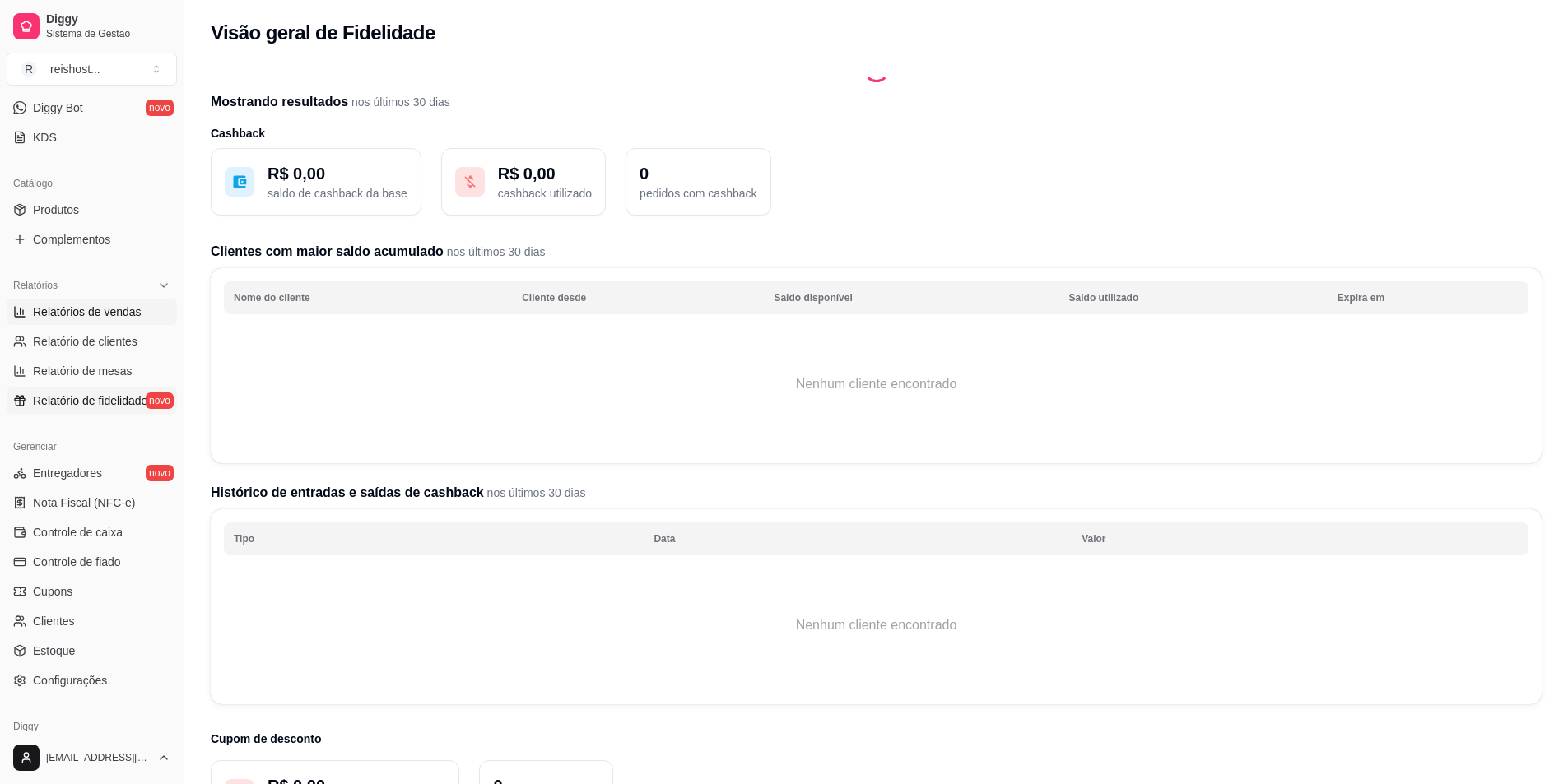
click at [74, 320] on link "Relatórios de vendas" at bounding box center [91, 312] width 170 height 26
select select "ALL"
select select "0"
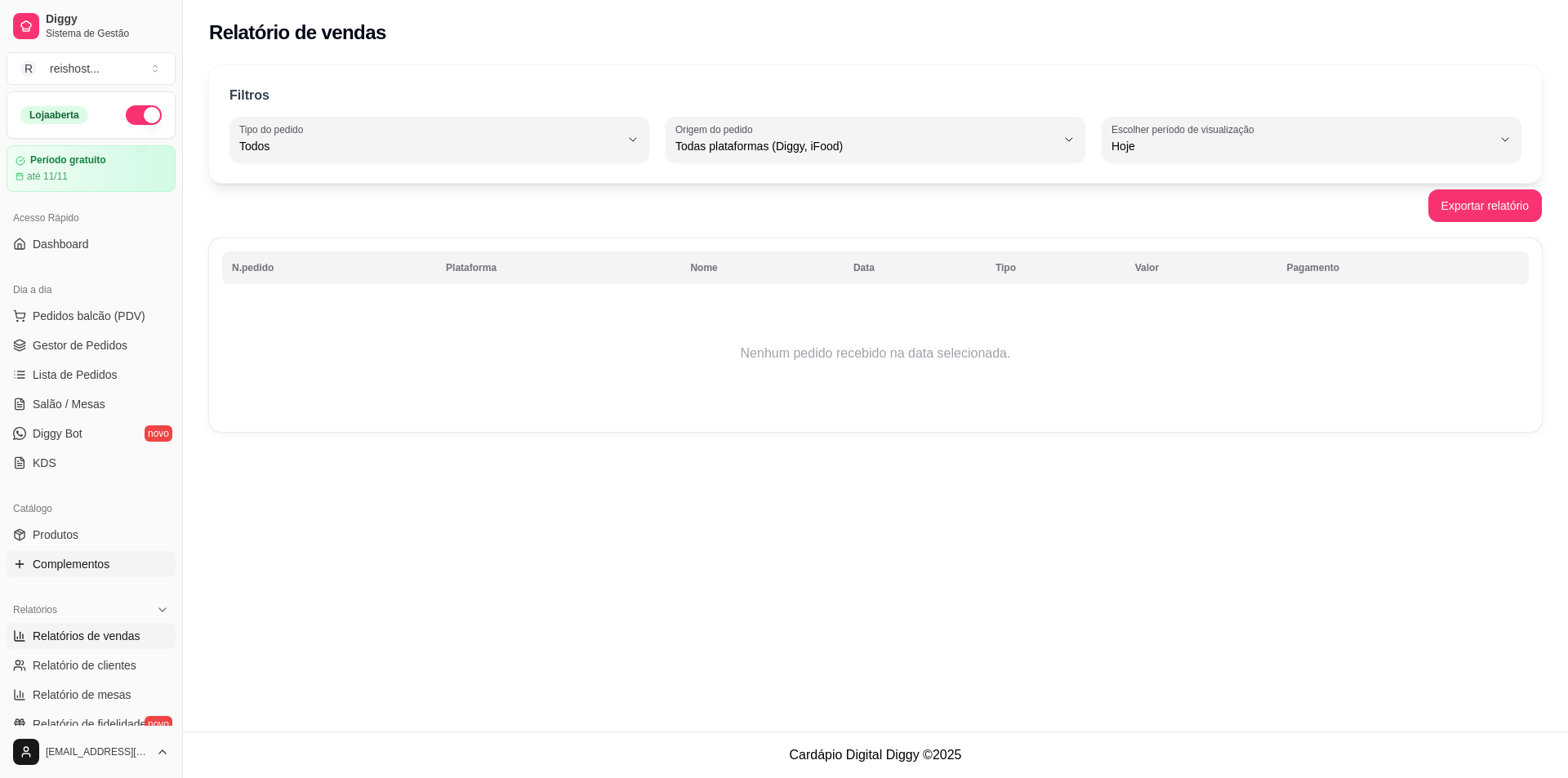
drag, startPoint x: 92, startPoint y: 561, endPoint x: 83, endPoint y: 553, distance: 12.0
click at [91, 560] on span "Complementos" at bounding box center [71, 564] width 76 height 16
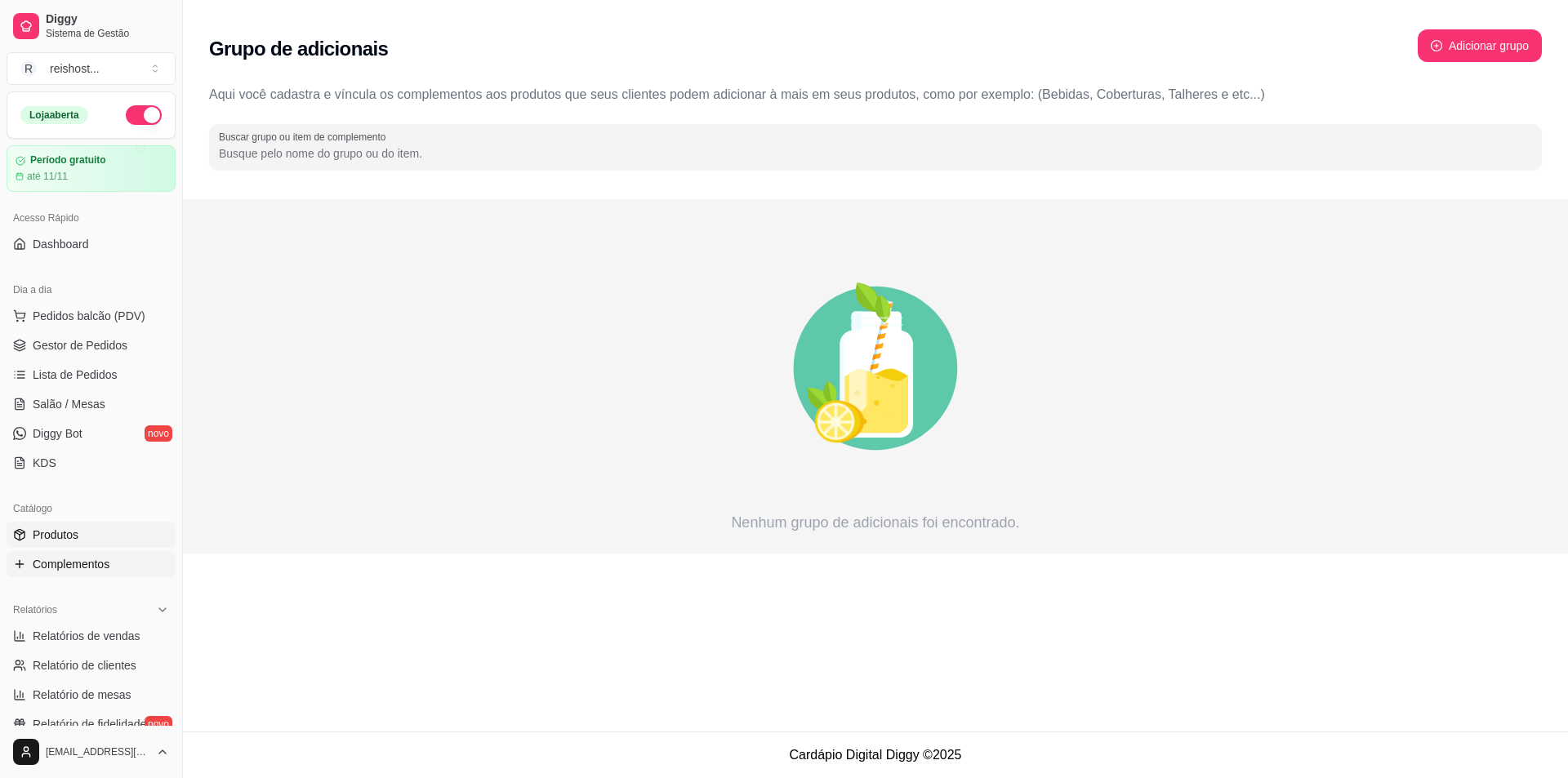
click at [60, 538] on span "Produtos" at bounding box center [55, 534] width 45 height 16
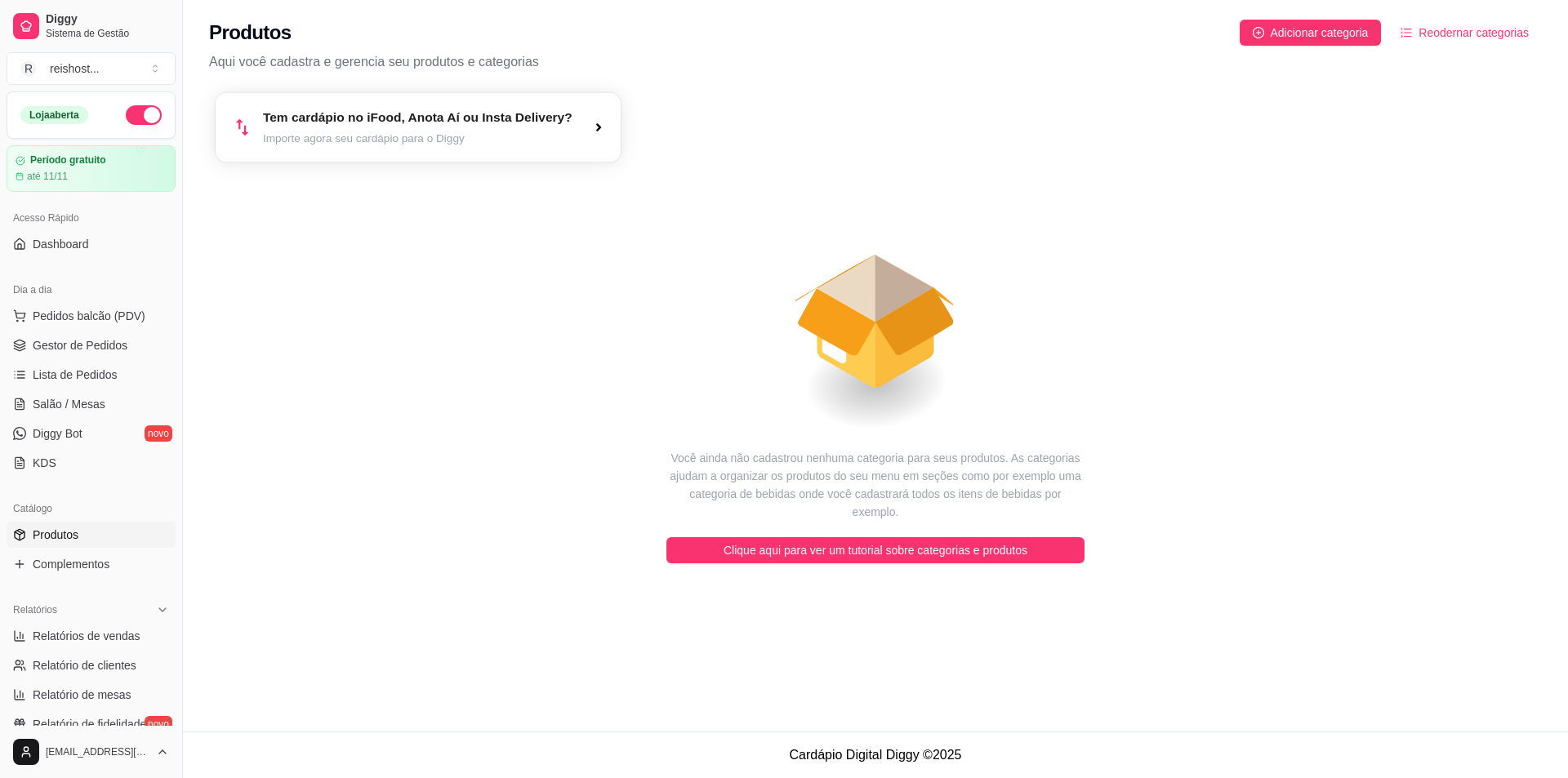
click at [337, 146] on article "Importe agora seu cardápio para o Diggy" at bounding box center [418, 139] width 309 height 15
click at [461, 139] on article "Importe agora seu cardápio para o Diggy" at bounding box center [418, 139] width 319 height 16
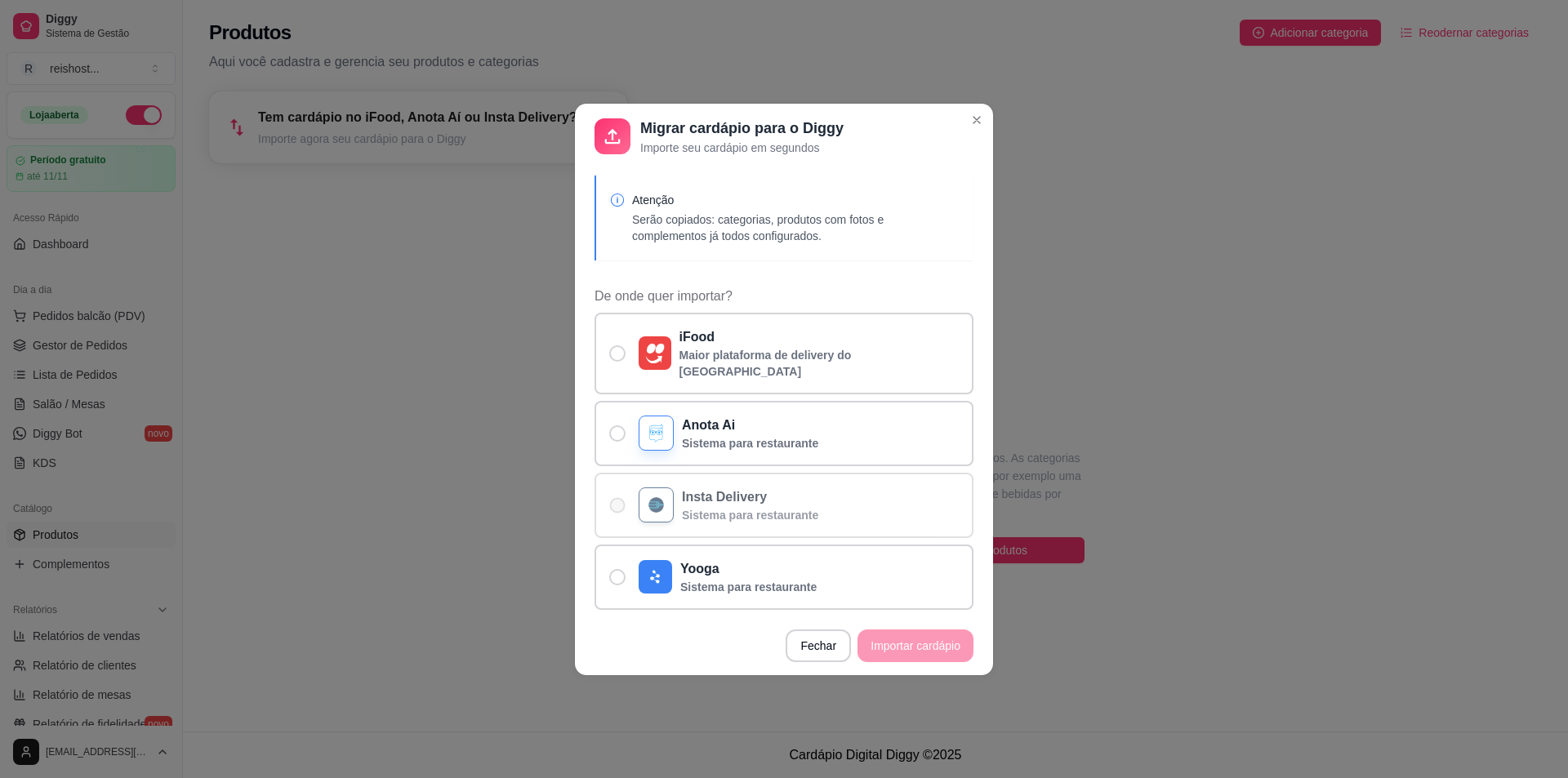
click at [706, 487] on p "Insta Delivery" at bounding box center [750, 497] width 136 height 19
click at [619, 508] on input "Insta Delivery Sistema para restaurante" at bounding box center [613, 513] width 11 height 11
radio input "true"
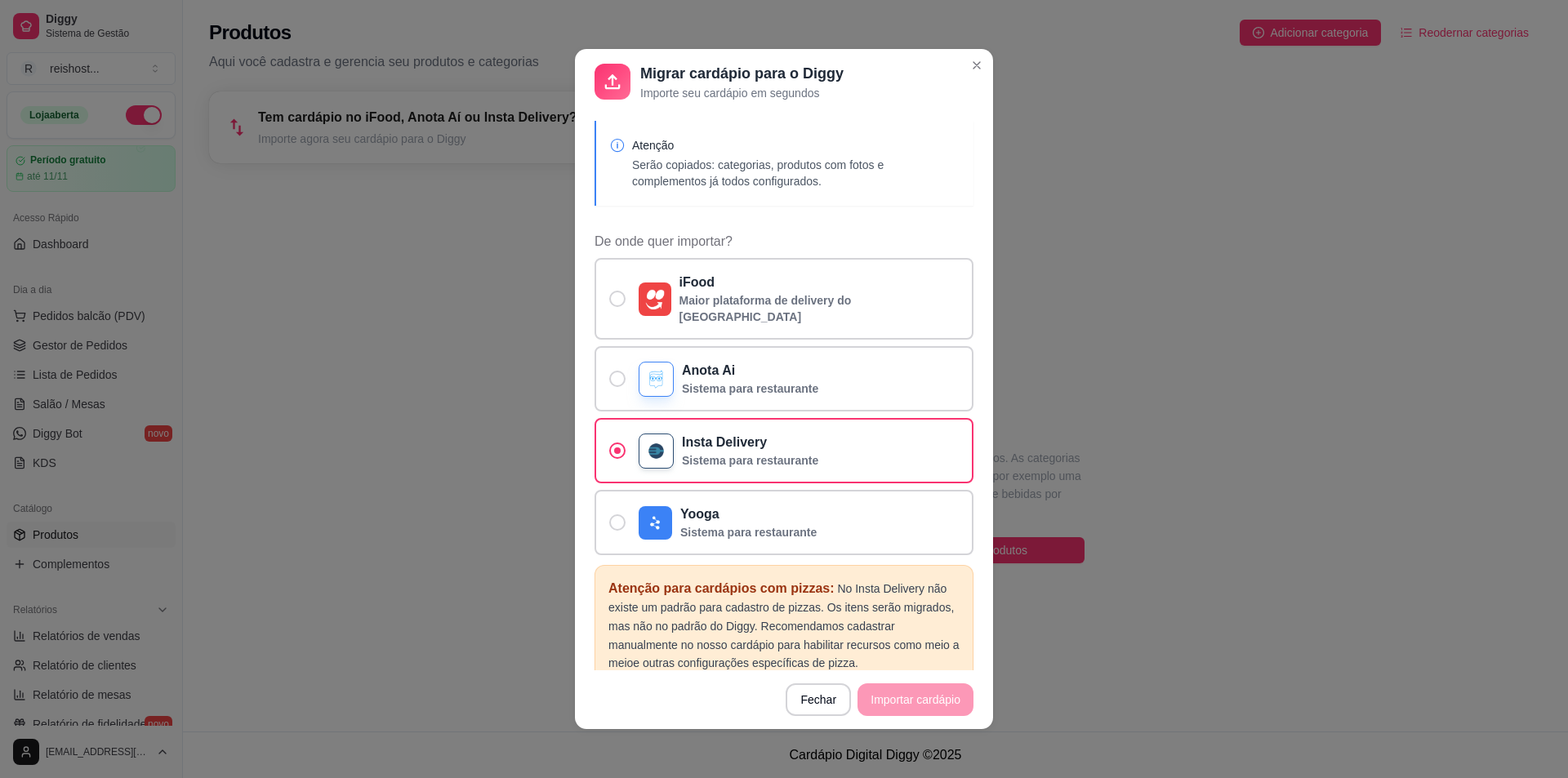
click at [665, 663] on section "Migrar cardápio para o Diggy Importe seu cardápio em segundos Atenção Serão cop…" at bounding box center [784, 389] width 418 height 681
click at [730, 381] on p "Sistema para restaurante" at bounding box center [750, 388] width 136 height 16
click at [619, 382] on input "Anota Ai Sistema para restaurante" at bounding box center [613, 387] width 11 height 11
radio input "true"
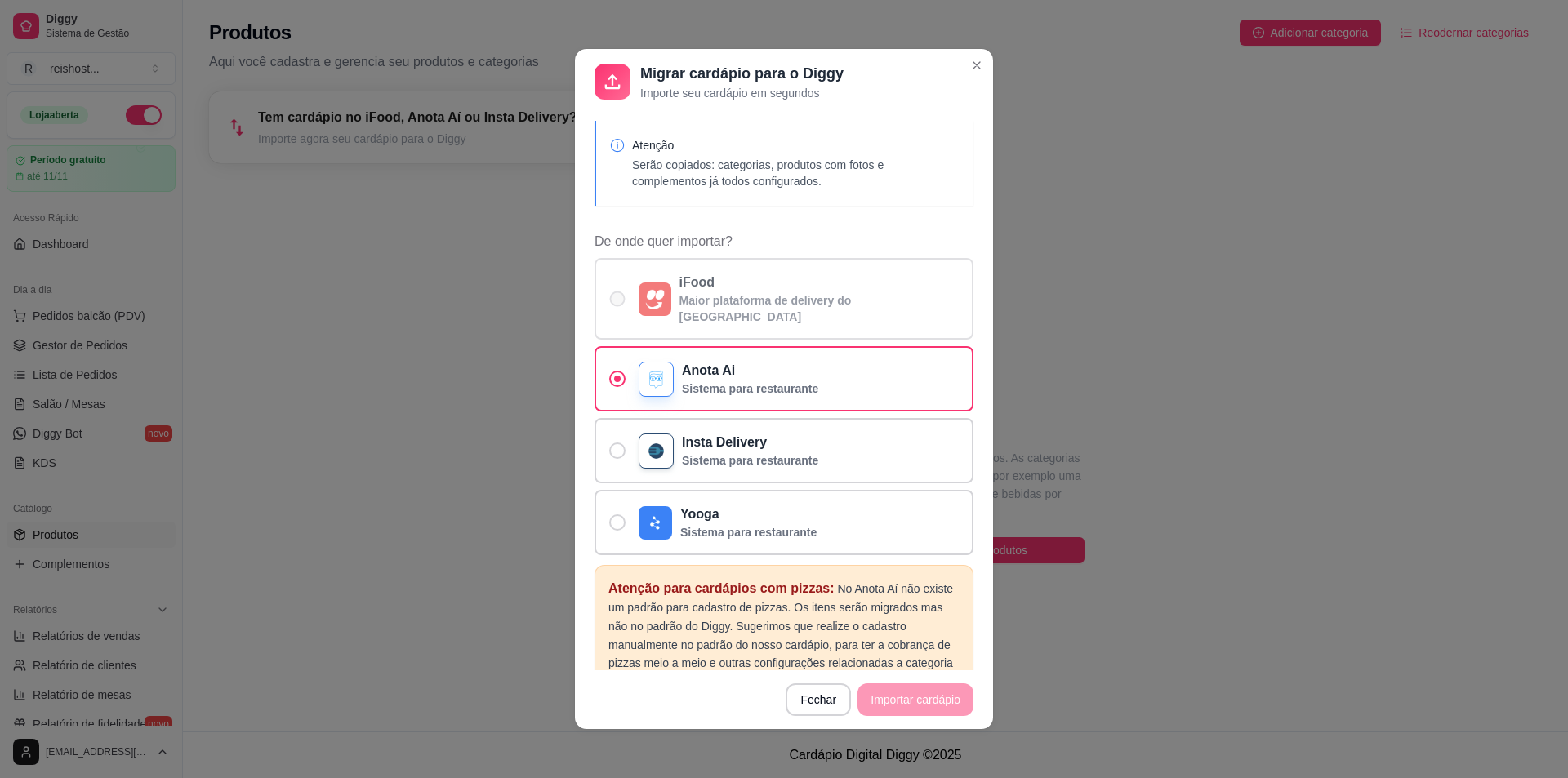
click at [753, 296] on p "Maior plataforma de delivery do [GEOGRAPHIC_DATA]" at bounding box center [819, 308] width 280 height 33
click at [619, 302] on input "iFood Maior plataforma de delivery do [GEOGRAPHIC_DATA]" at bounding box center [613, 308] width 11 height 11
radio input "true"
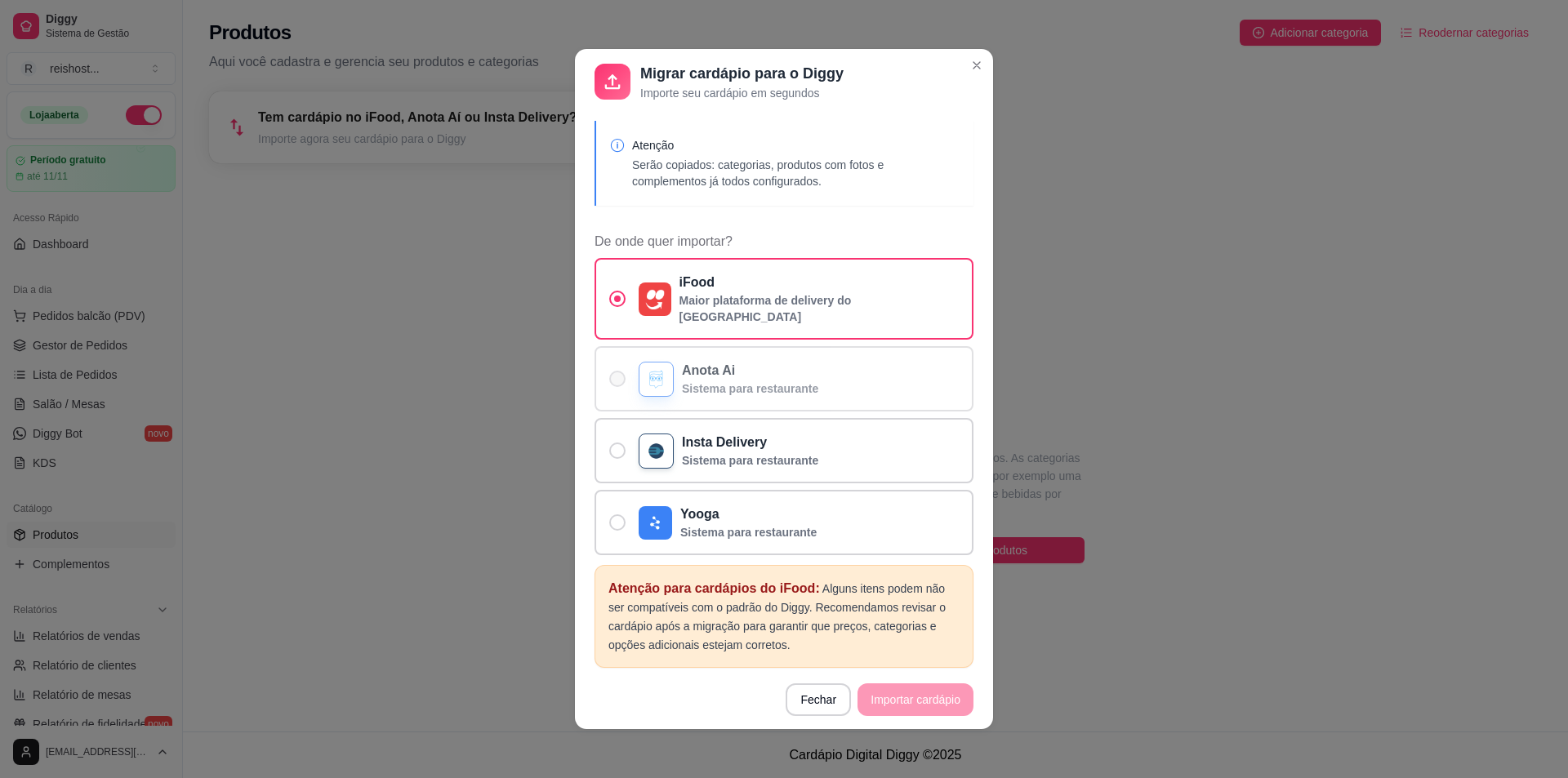
click at [750, 361] on p "Anota Ai" at bounding box center [750, 371] width 136 height 19
click at [619, 382] on input "Anota Ai Sistema para restaurante" at bounding box center [613, 387] width 11 height 11
radio input "true"
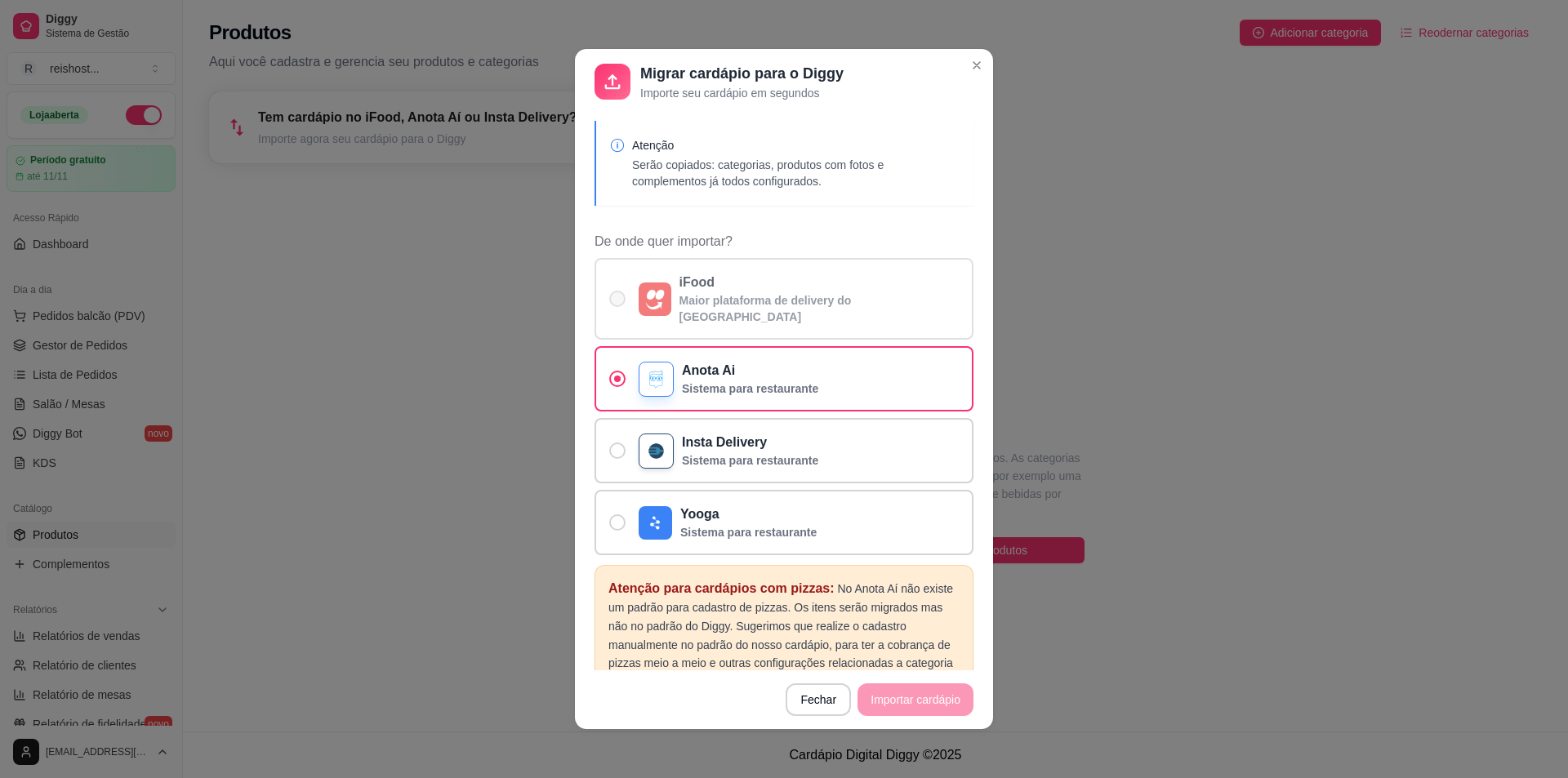
click at [760, 297] on p "Maior plataforma de delivery do [GEOGRAPHIC_DATA]" at bounding box center [819, 308] width 280 height 33
click at [619, 302] on input "iFood Maior plataforma de delivery do [GEOGRAPHIC_DATA]" at bounding box center [613, 308] width 11 height 11
radio input "true"
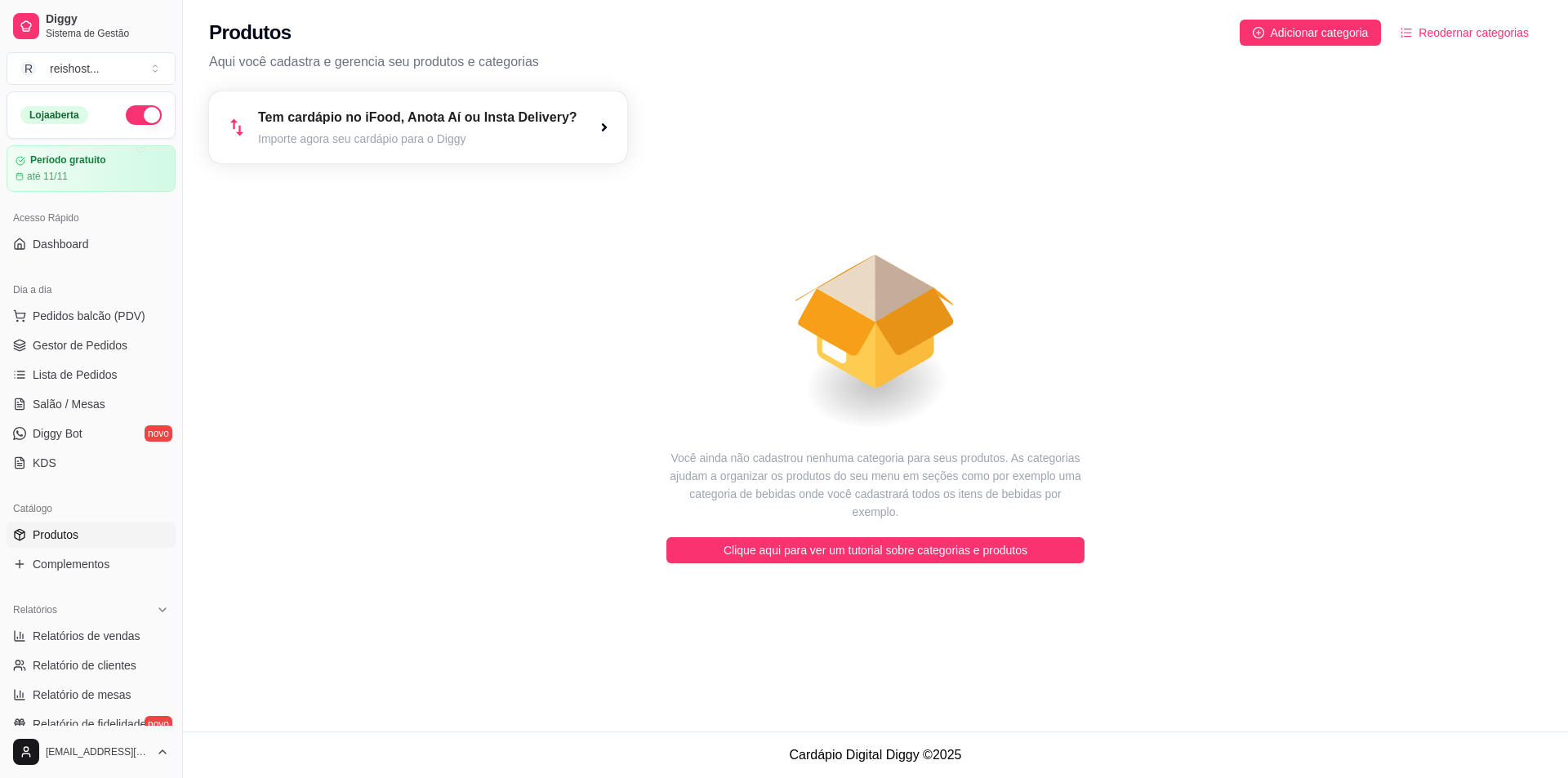
drag, startPoint x: 519, startPoint y: 570, endPoint x: 490, endPoint y: 560, distance: 30.7
click at [501, 573] on div "Tem cardápio no iFood, Anota Aí ou Insta Delivery? Importe agora seu cardápio p…" at bounding box center [876, 345] width 1386 height 528
click at [71, 163] on article "Período gratuito" at bounding box center [67, 160] width 76 height 13
click at [79, 325] on button "Pedidos balcão (PDV)" at bounding box center [91, 316] width 169 height 26
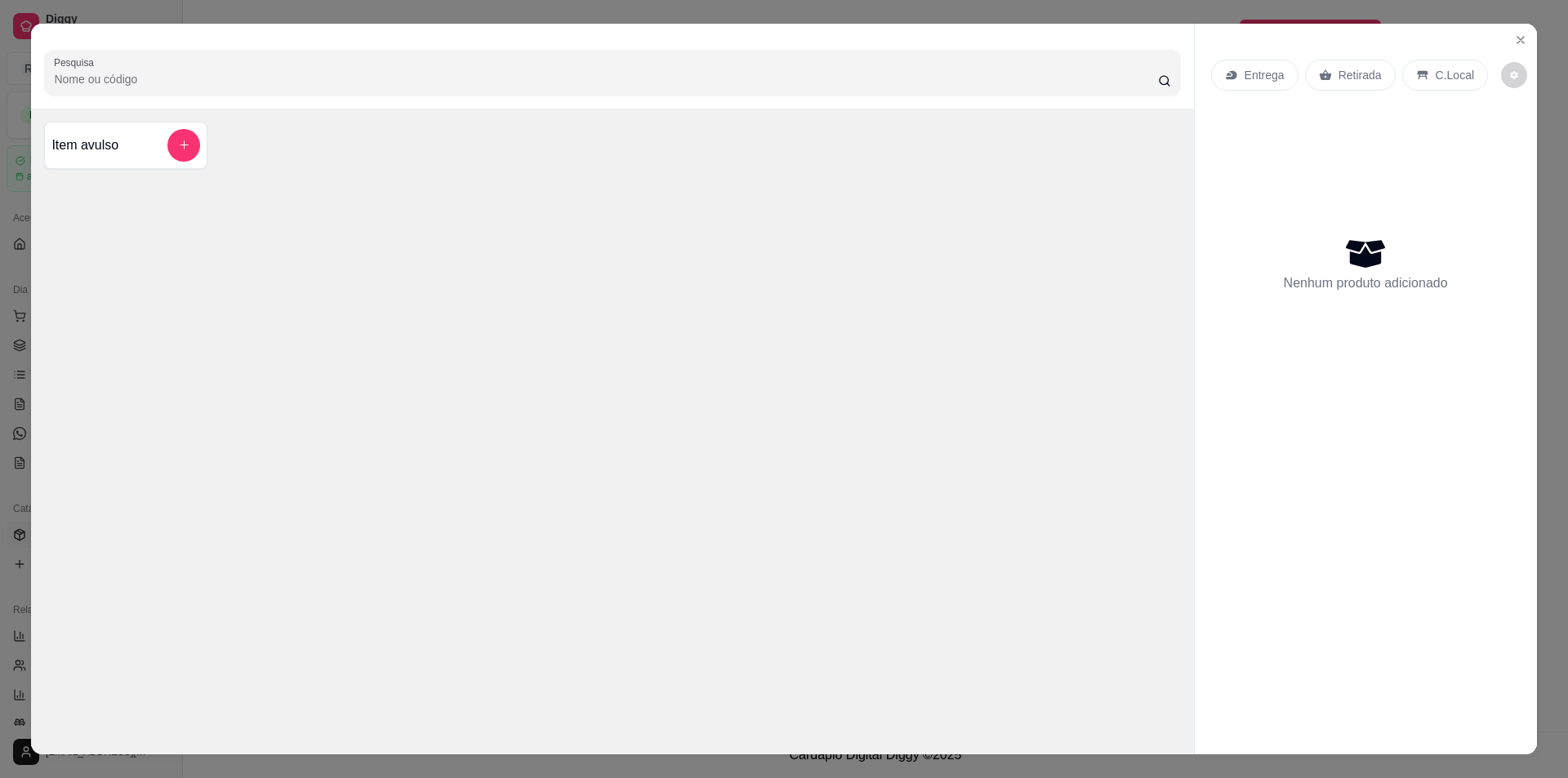
click at [9, 92] on div "Pesquisa Item avulso Entrega Retirada C.Local Nenhum produto adicionado" at bounding box center [784, 389] width 1568 height 778
click at [2, 318] on div "Pesquisa Item avulso Entrega Retirada C.Local Nenhum produto adicionado" at bounding box center [784, 389] width 1568 height 778
click at [1514, 44] on icon "Close" at bounding box center [1521, 40] width 13 height 13
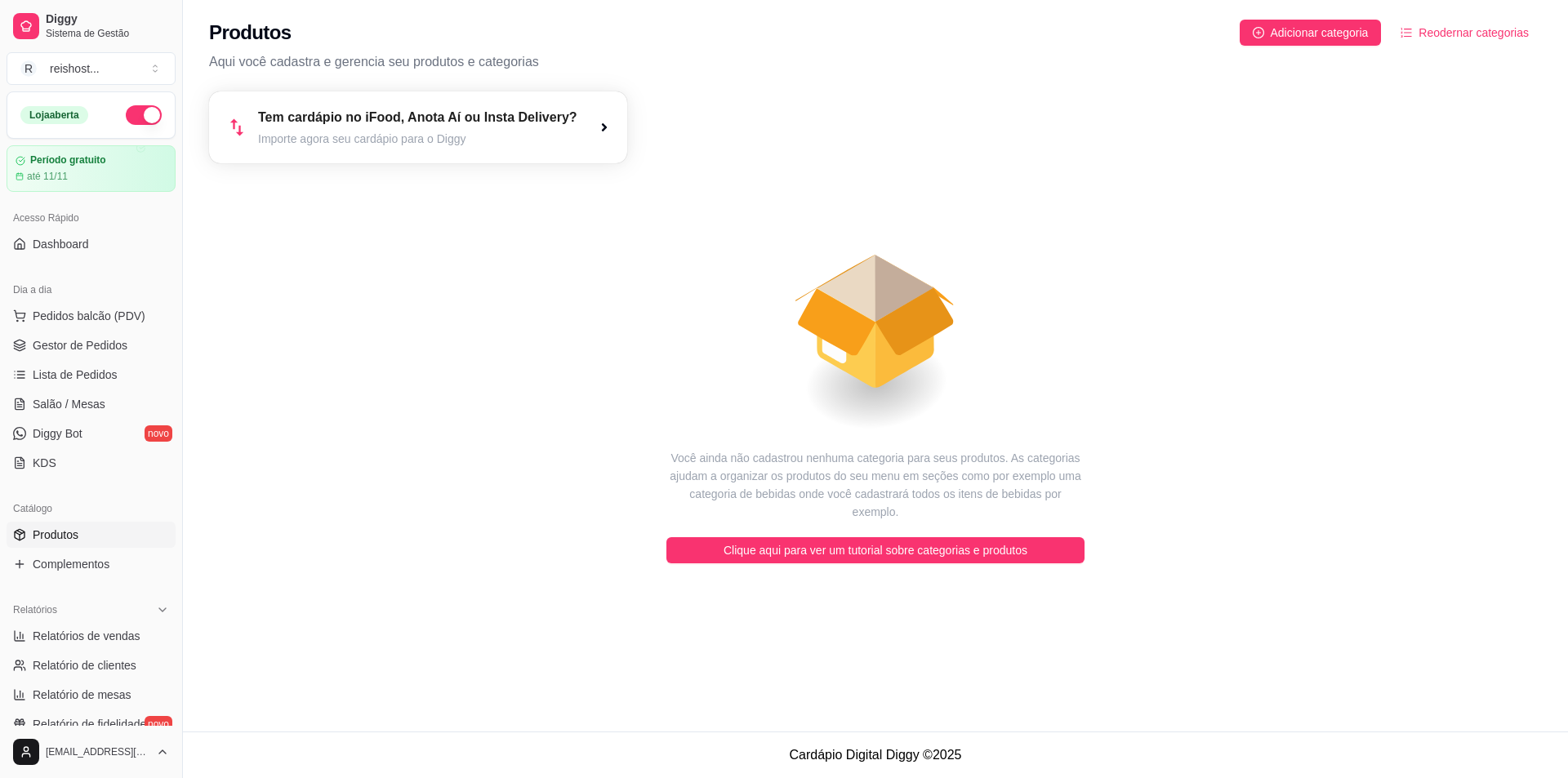
drag, startPoint x: 888, startPoint y: 318, endPoint x: 632, endPoint y: 281, distance: 258.7
click at [632, 281] on icon "animation" at bounding box center [876, 306] width 1333 height 286
drag, startPoint x: 632, startPoint y: 281, endPoint x: 1164, endPoint y: 327, distance: 534.0
click at [1153, 326] on icon "animation" at bounding box center [876, 306] width 1333 height 286
drag, startPoint x: 1164, startPoint y: 327, endPoint x: 787, endPoint y: 278, distance: 380.2
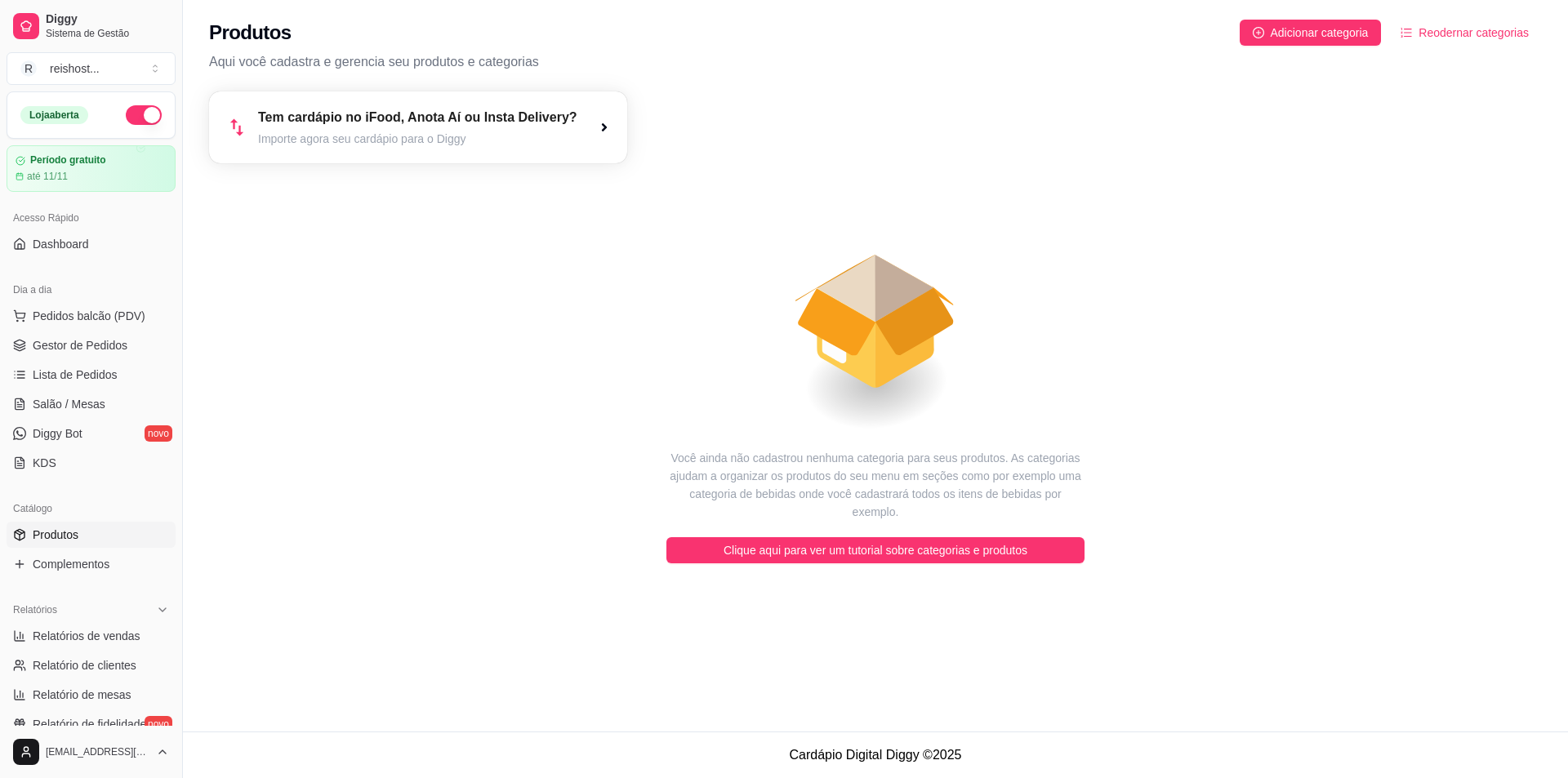
click at [787, 278] on icon "animation" at bounding box center [876, 306] width 1333 height 286
drag, startPoint x: 829, startPoint y: 292, endPoint x: 739, endPoint y: 281, distance: 90.7
click at [739, 281] on icon "animation" at bounding box center [876, 306] width 1333 height 286
click at [320, 144] on article "Importe agora seu cardápio para o Diggy" at bounding box center [418, 139] width 309 height 15
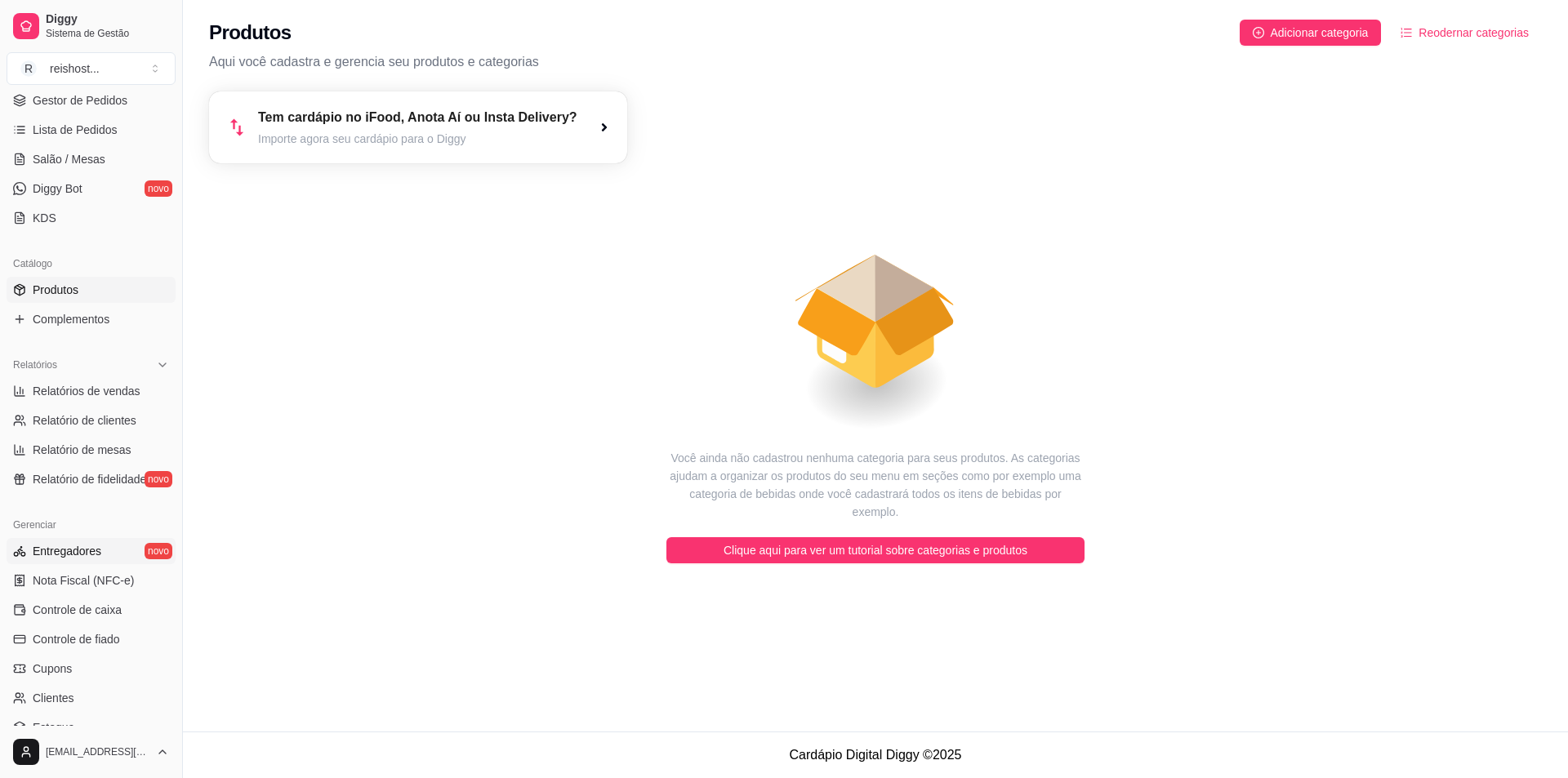
scroll to position [327, 0]
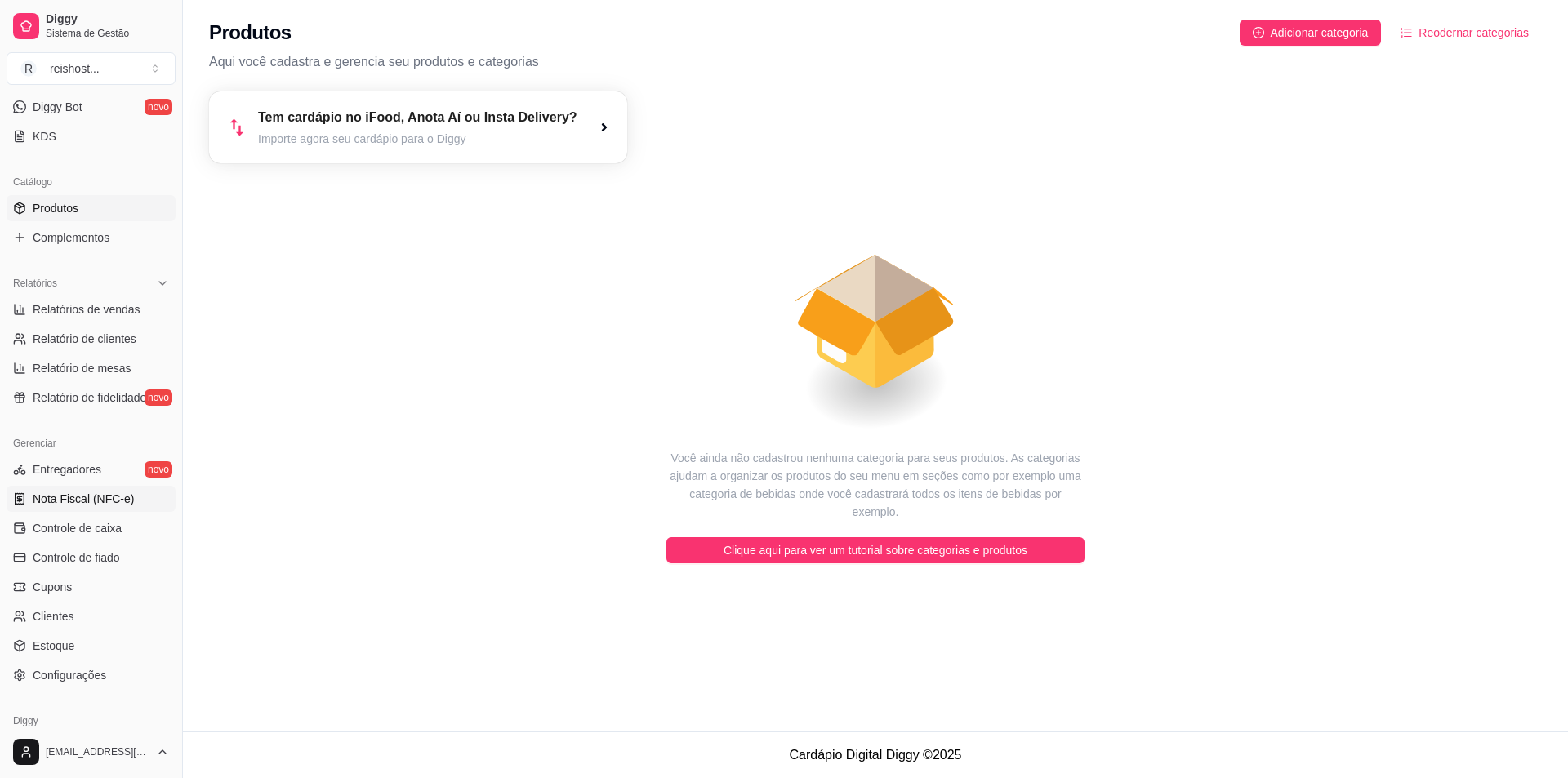
click at [94, 509] on link "Nota Fiscal (NFC-e)" at bounding box center [91, 498] width 169 height 26
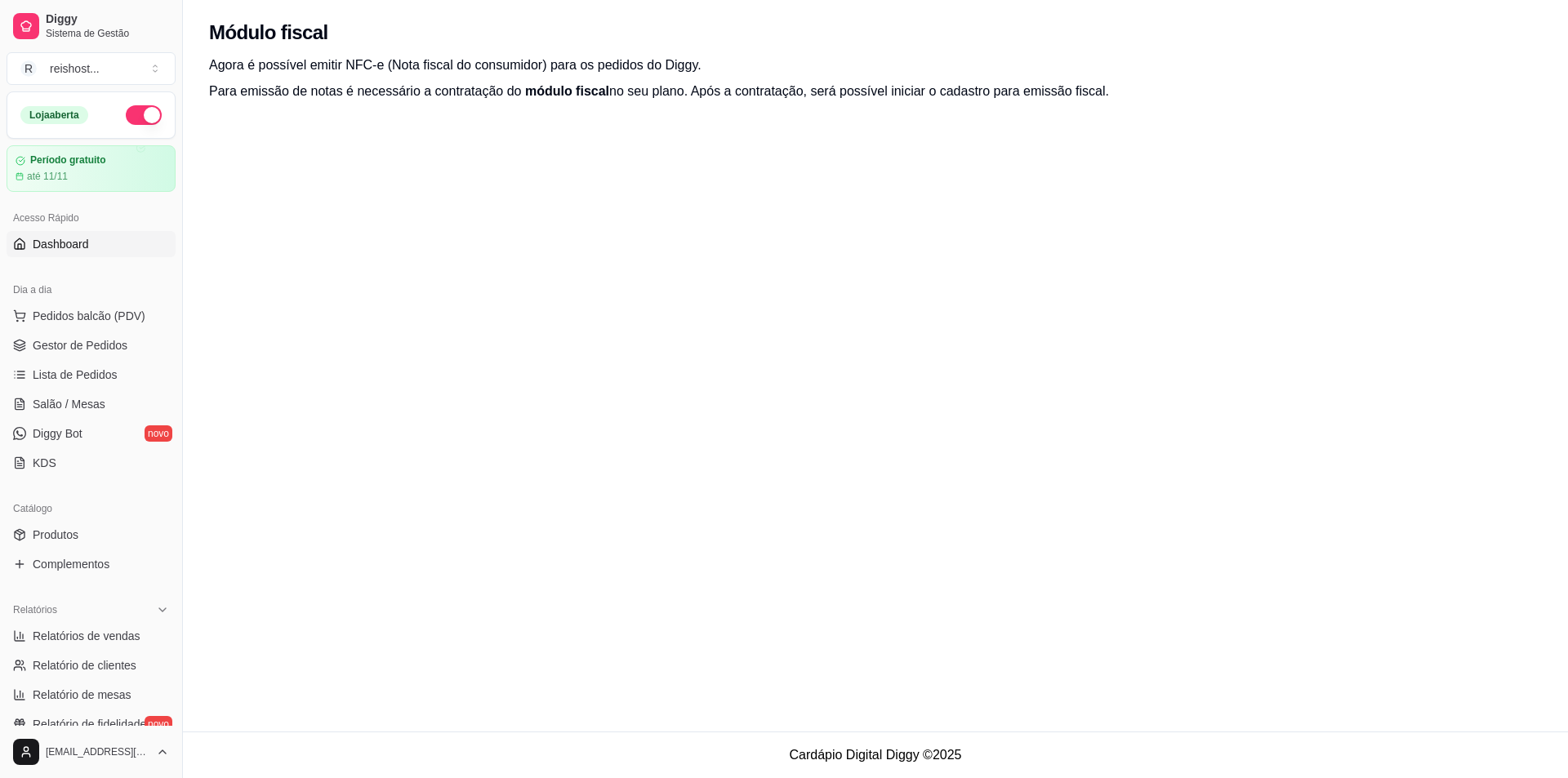
click at [68, 250] on span "Dashboard" at bounding box center [61, 244] width 56 height 16
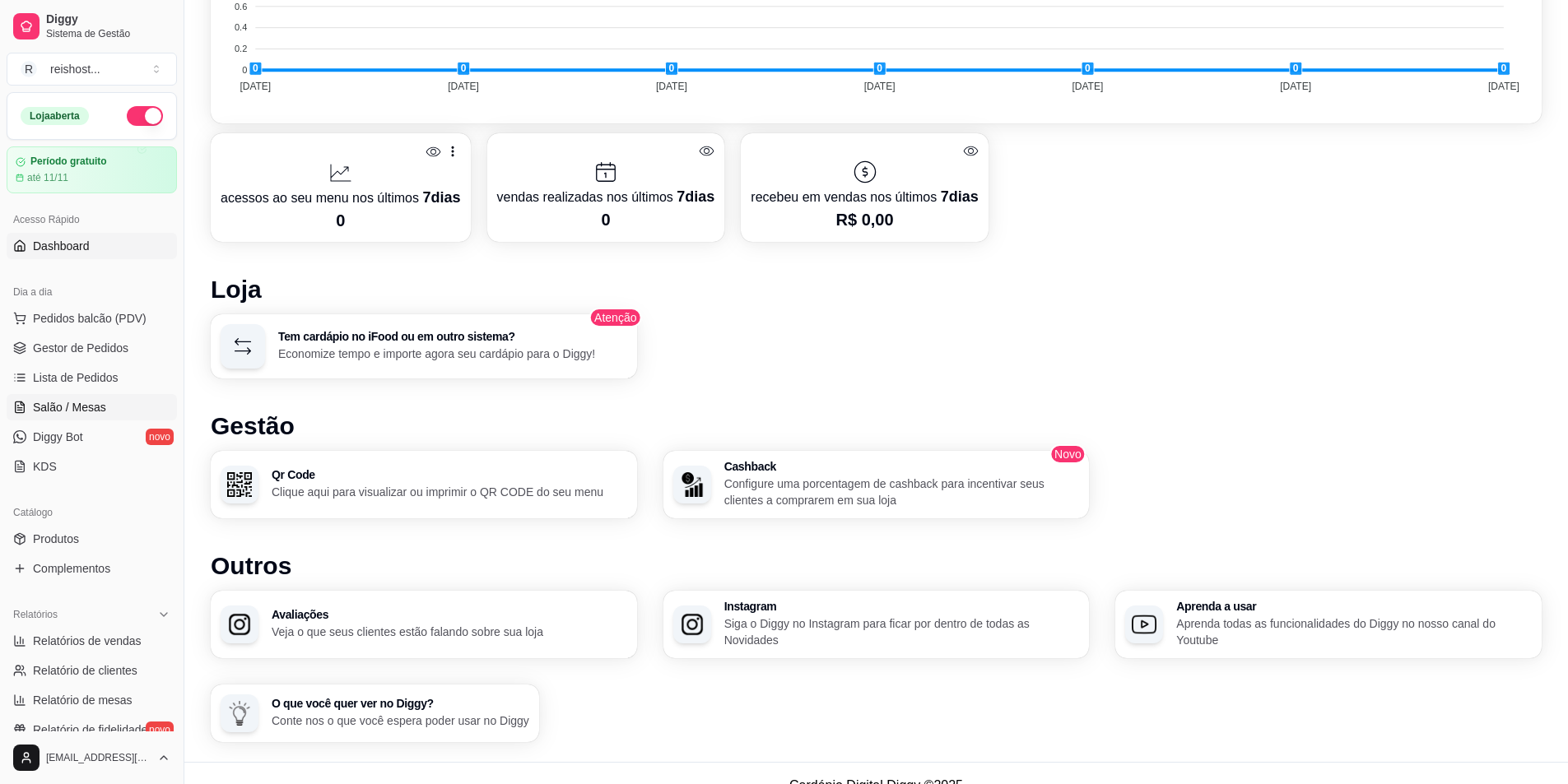
scroll to position [692, 0]
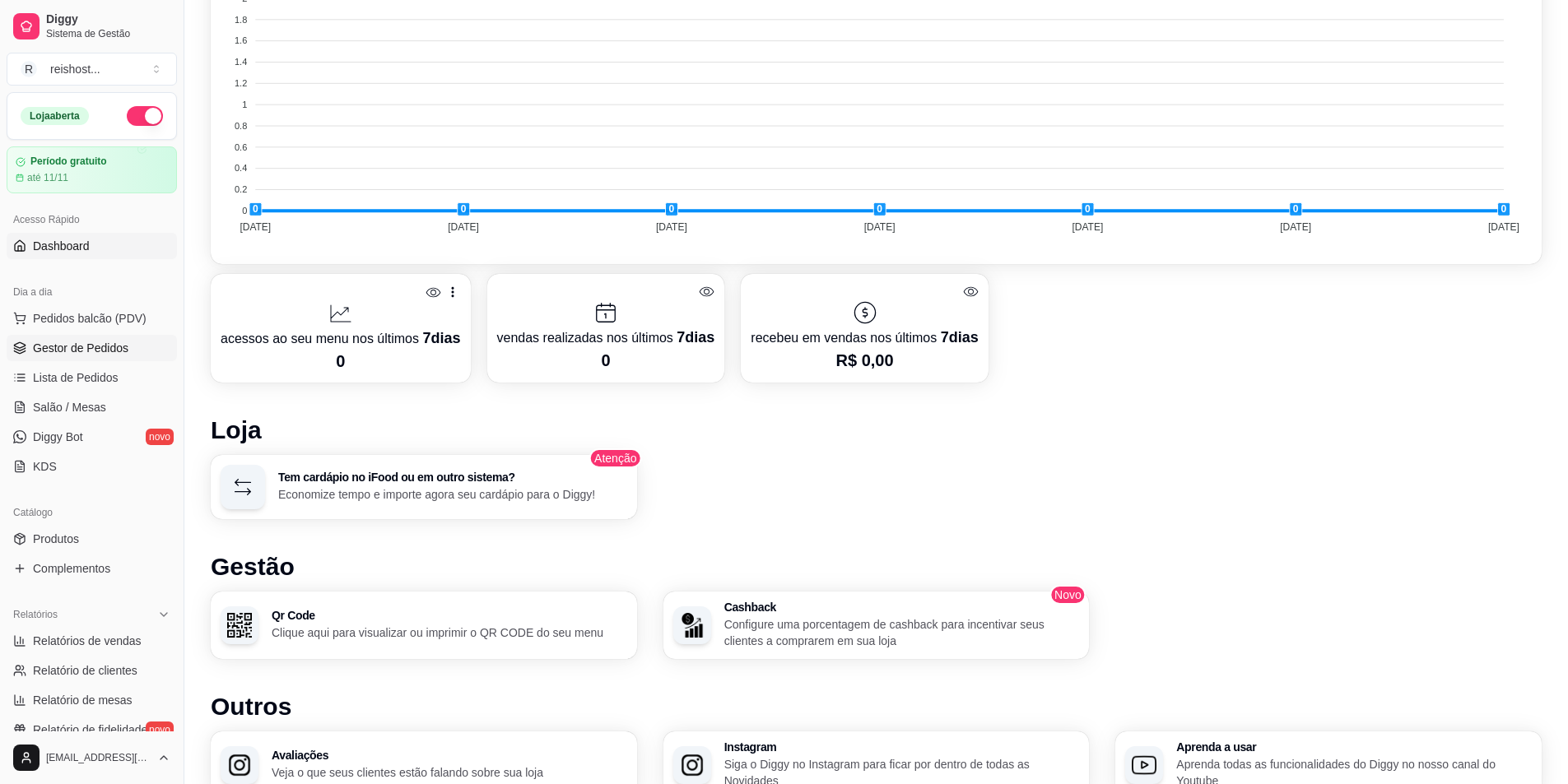
click at [105, 343] on span "Gestor de Pedidos" at bounding box center [80, 347] width 96 height 16
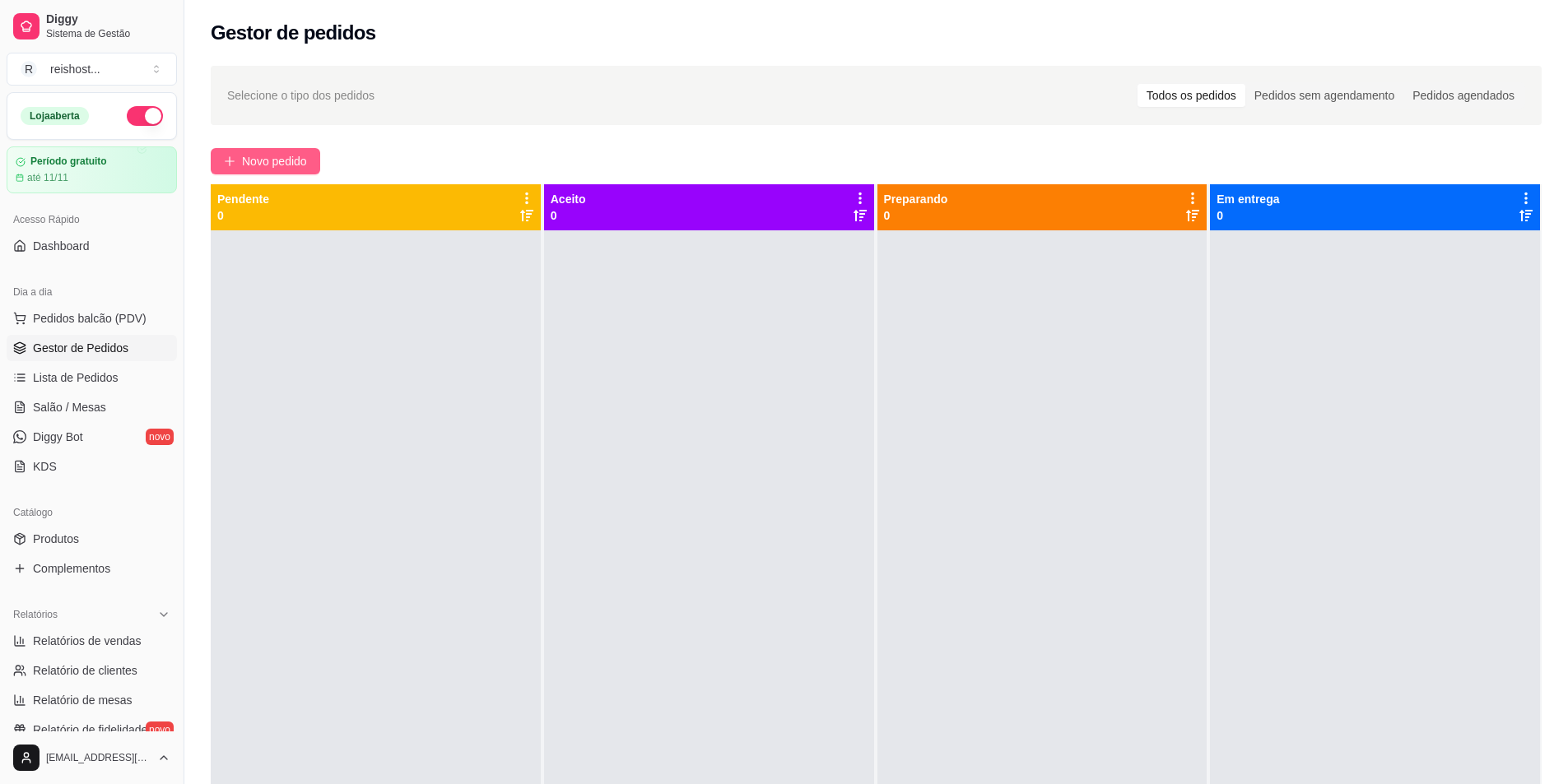
click at [264, 166] on span "Novo pedido" at bounding box center [274, 161] width 65 height 18
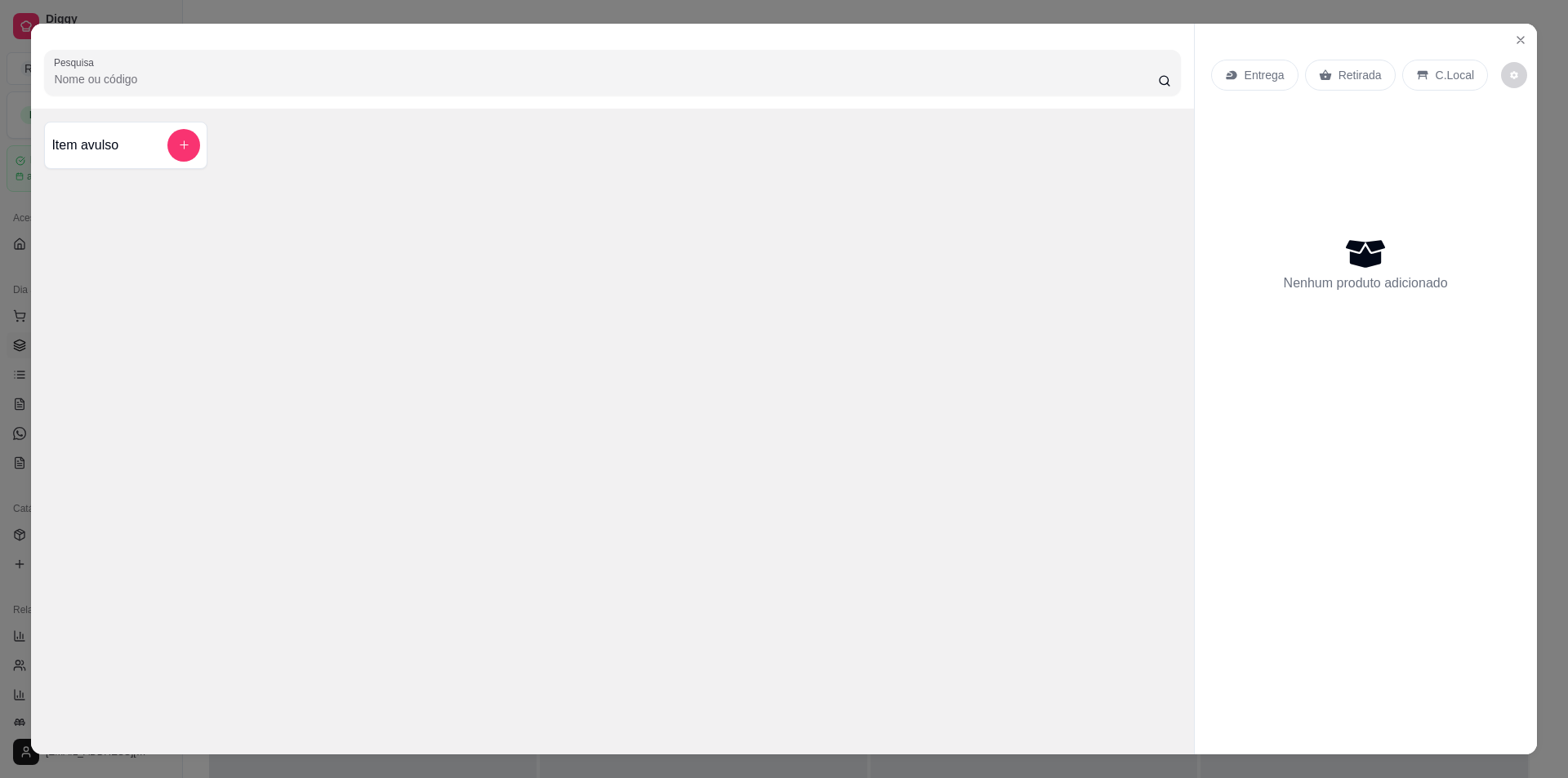
click at [0, 147] on div "Pesquisa Item avulso Entrega Retirada C.Local Nenhum produto adicionado" at bounding box center [784, 389] width 1568 height 778
click at [0, 134] on div "Pesquisa Item avulso Entrega Retirada C.Local Nenhum produto adicionado" at bounding box center [784, 389] width 1568 height 778
click at [14, 145] on div "Pesquisa Item avulso Entrega Retirada C.Local Nenhum produto adicionado" at bounding box center [784, 389] width 1568 height 778
click at [1497, 47] on div "Entrega Retirada C.Local" at bounding box center [1366, 75] width 309 height 57
click at [1508, 44] on button "Close" at bounding box center [1521, 39] width 26 height 26
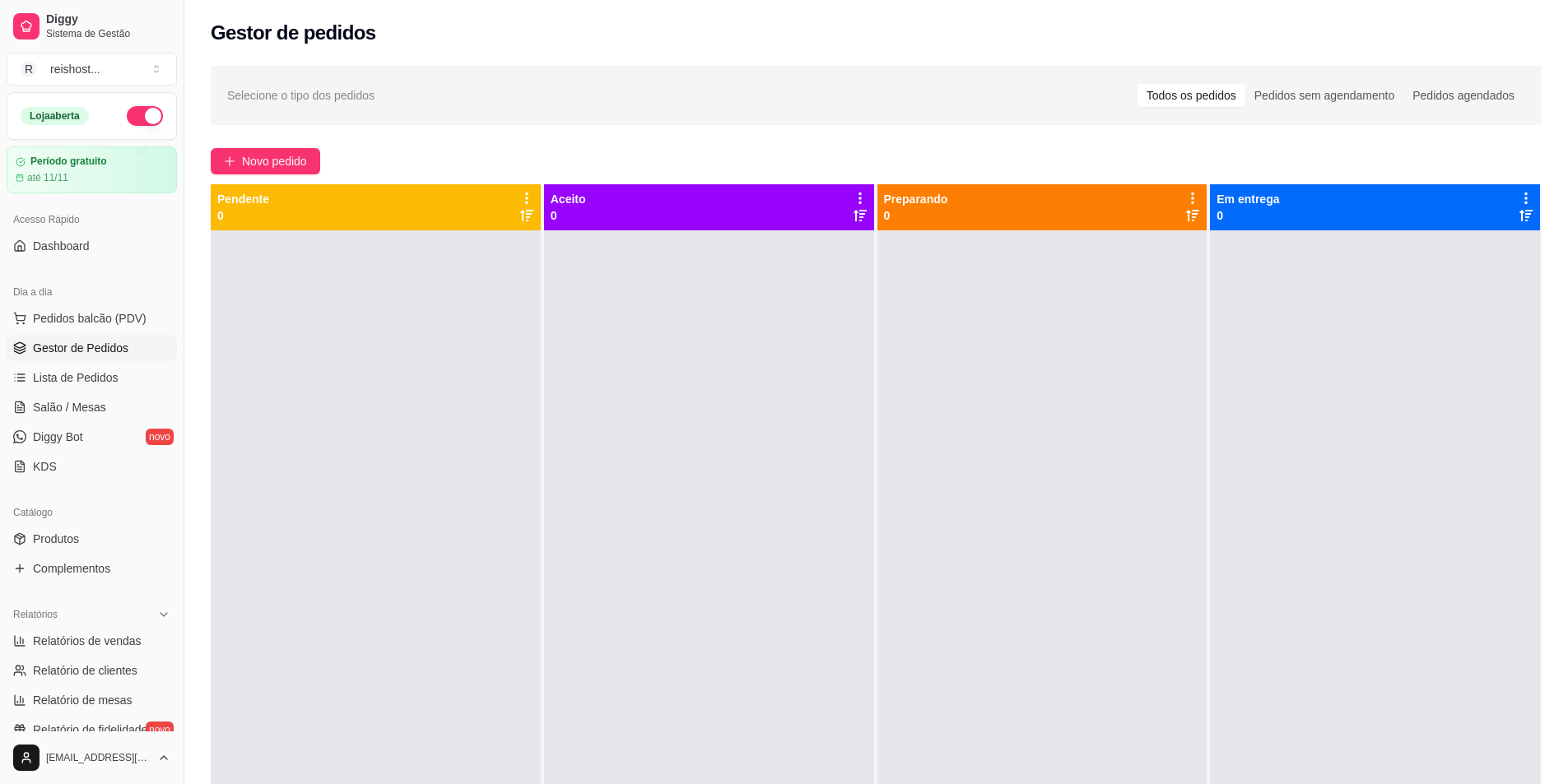
drag, startPoint x: 386, startPoint y: 157, endPoint x: 375, endPoint y: 159, distance: 11.2
click at [375, 159] on div "Novo pedido" at bounding box center [876, 161] width 1331 height 26
drag, startPoint x: 802, startPoint y: 127, endPoint x: 747, endPoint y: 142, distance: 57.0
click at [754, 137] on div "Selecione o tipo dos pedidos Todos os pedidos Pedidos sem agendamento Pedidos a…" at bounding box center [876, 522] width 1383 height 932
drag, startPoint x: 376, startPoint y: 146, endPoint x: 366, endPoint y: 149, distance: 10.4
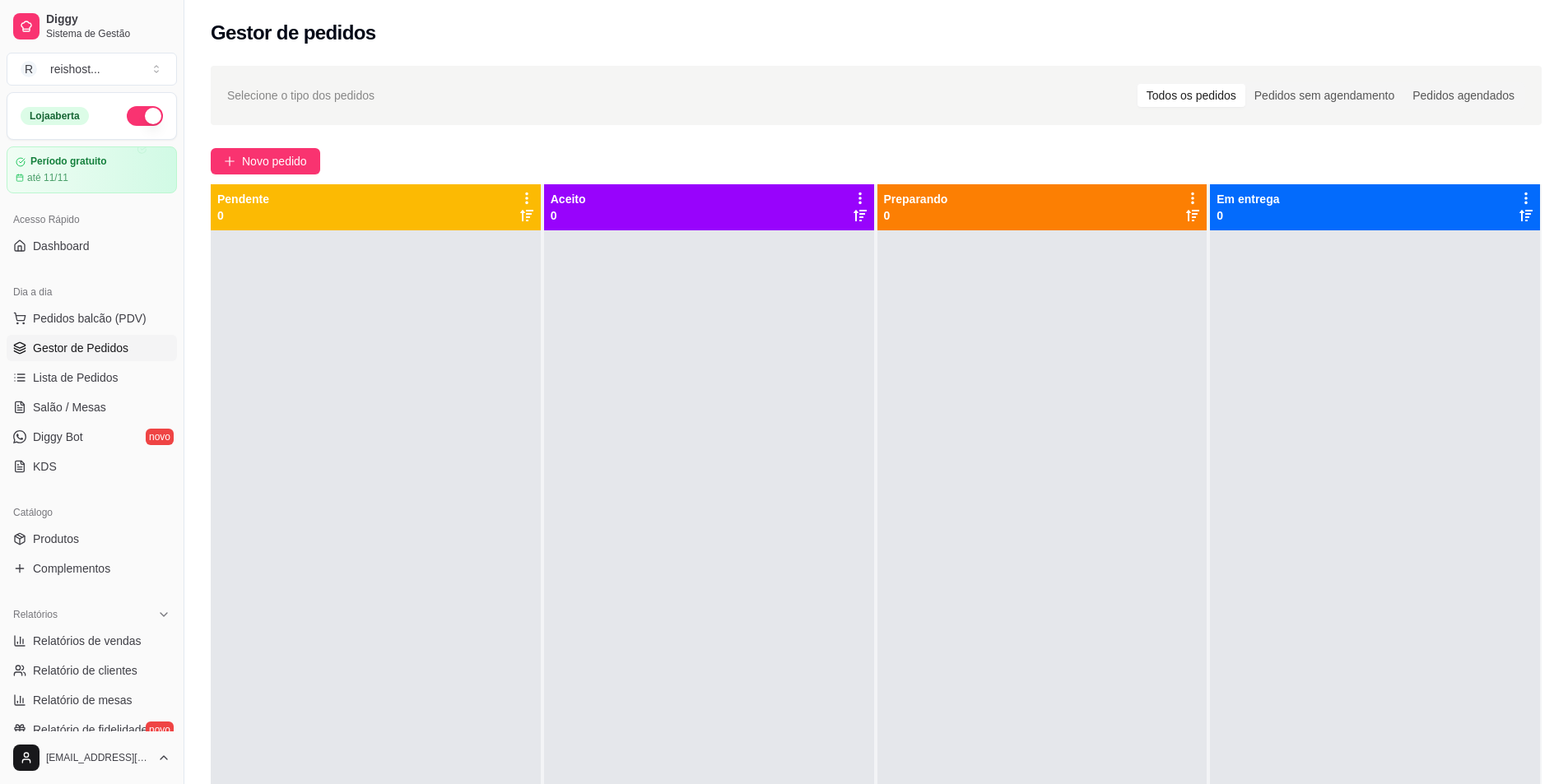
click at [366, 149] on div "Novo pedido" at bounding box center [876, 161] width 1331 height 26
click at [360, 148] on div "Novo pedido" at bounding box center [876, 161] width 1331 height 26
click at [101, 320] on span "Pedidos balcão (PDV)" at bounding box center [90, 317] width 113 height 16
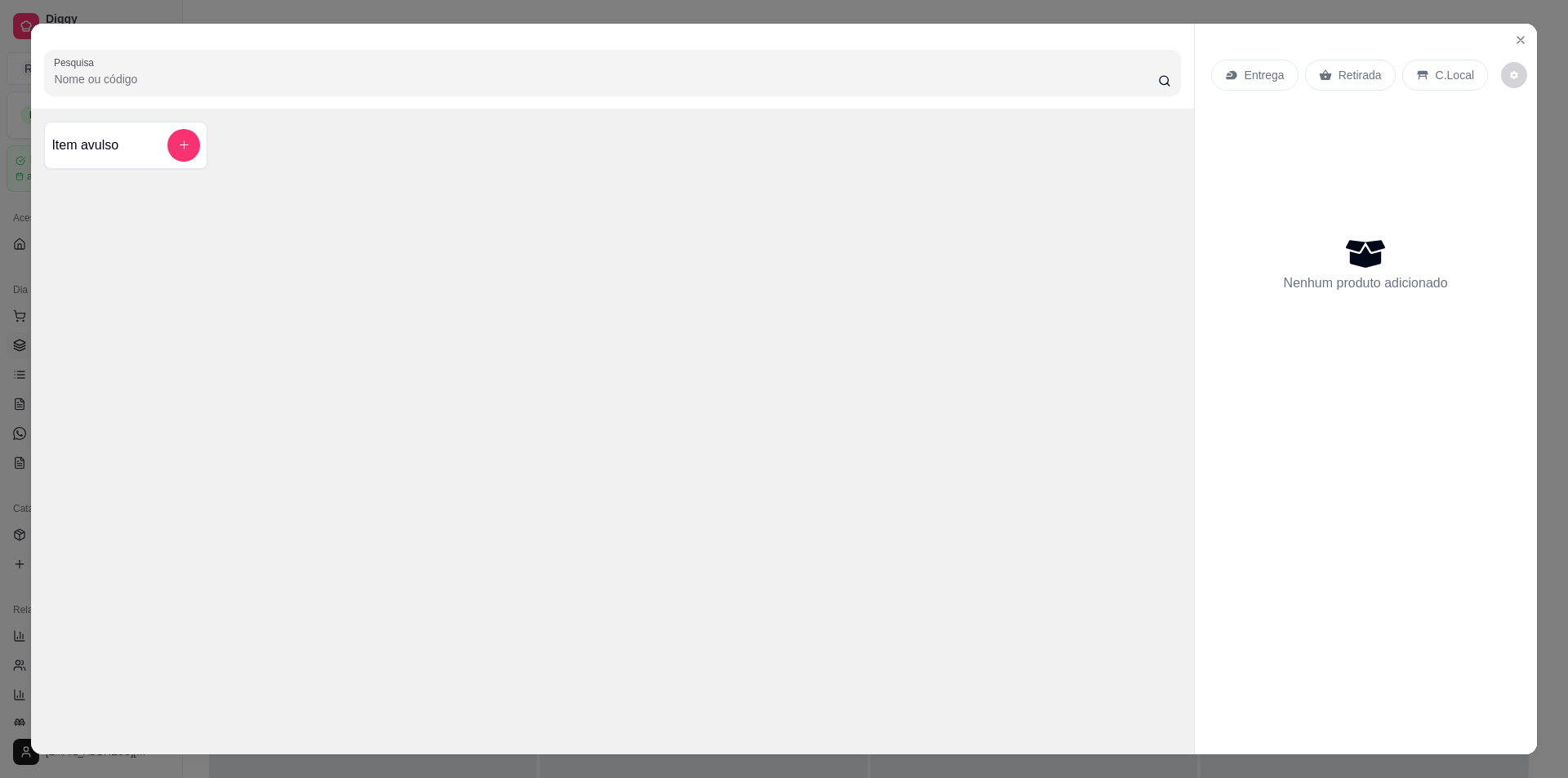
click at [0, 231] on div "Pesquisa Item avulso Entrega Retirada C.Local Nenhum produto adicionado" at bounding box center [784, 389] width 1568 height 778
click at [8, 257] on div "Pesquisa Item avulso Entrega Retirada C.Local Nenhum produto adicionado" at bounding box center [784, 389] width 1568 height 778
click at [1518, 38] on icon "Close" at bounding box center [1521, 40] width 7 height 7
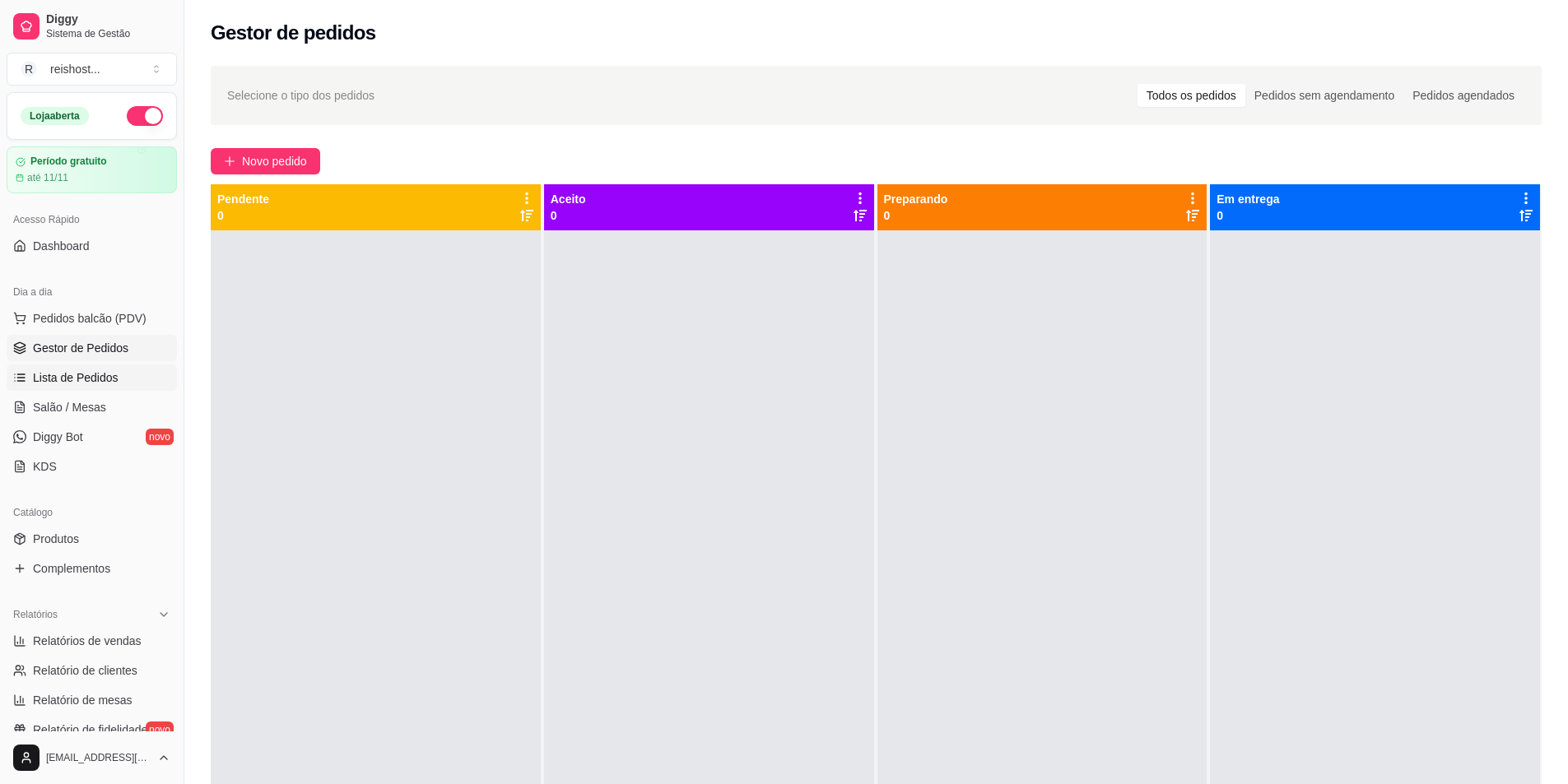
click at [36, 384] on span "Lista de Pedidos" at bounding box center [75, 377] width 86 height 16
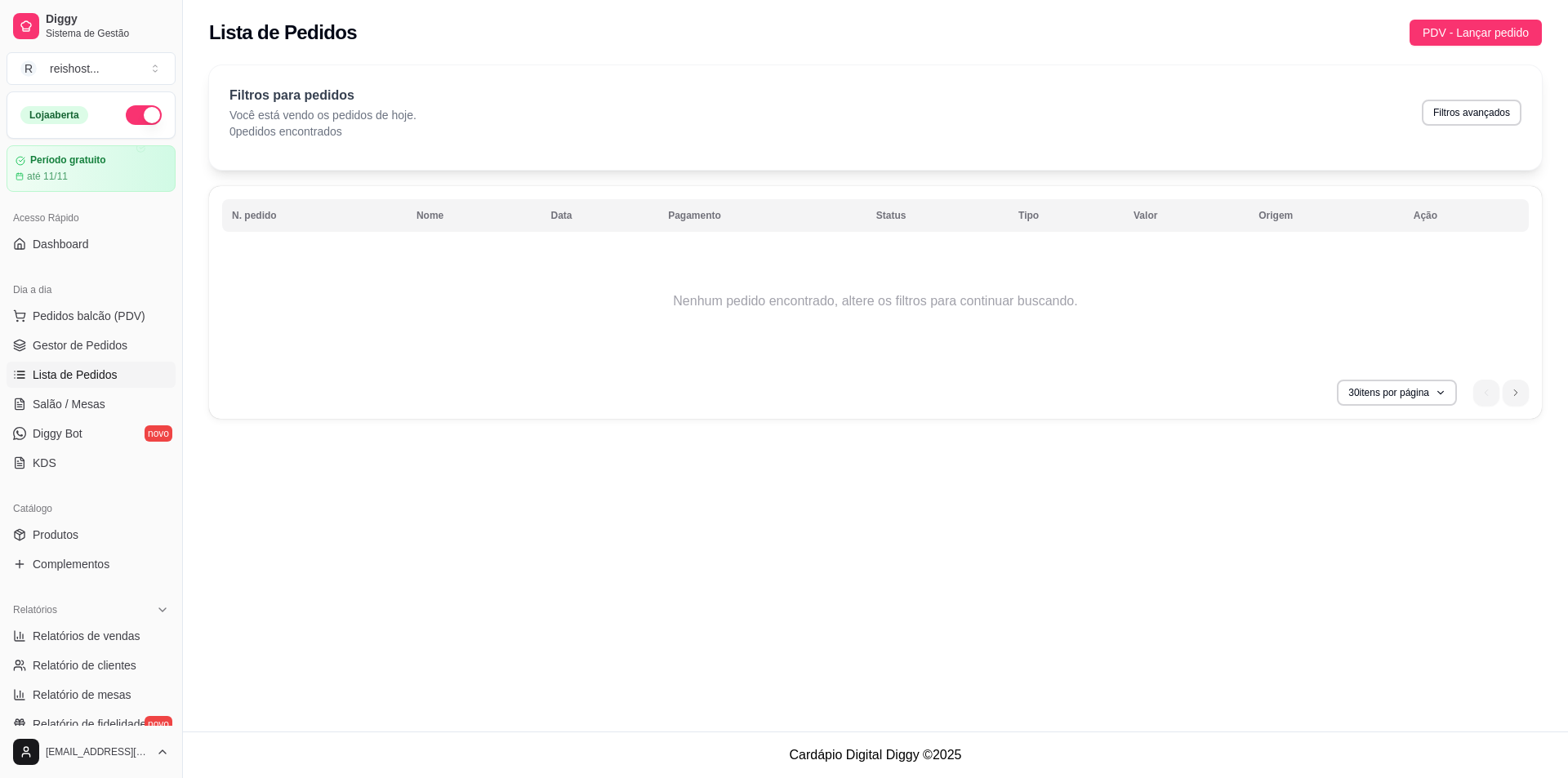
drag, startPoint x: 904, startPoint y: 134, endPoint x: 788, endPoint y: 117, distance: 117.2
click at [788, 117] on div "Filtros para pedidos Você está vendo os pedidos de hoje. 0 pedidos encontrados …" at bounding box center [876, 113] width 1292 height 54
